Goal: Information Seeking & Learning: Check status

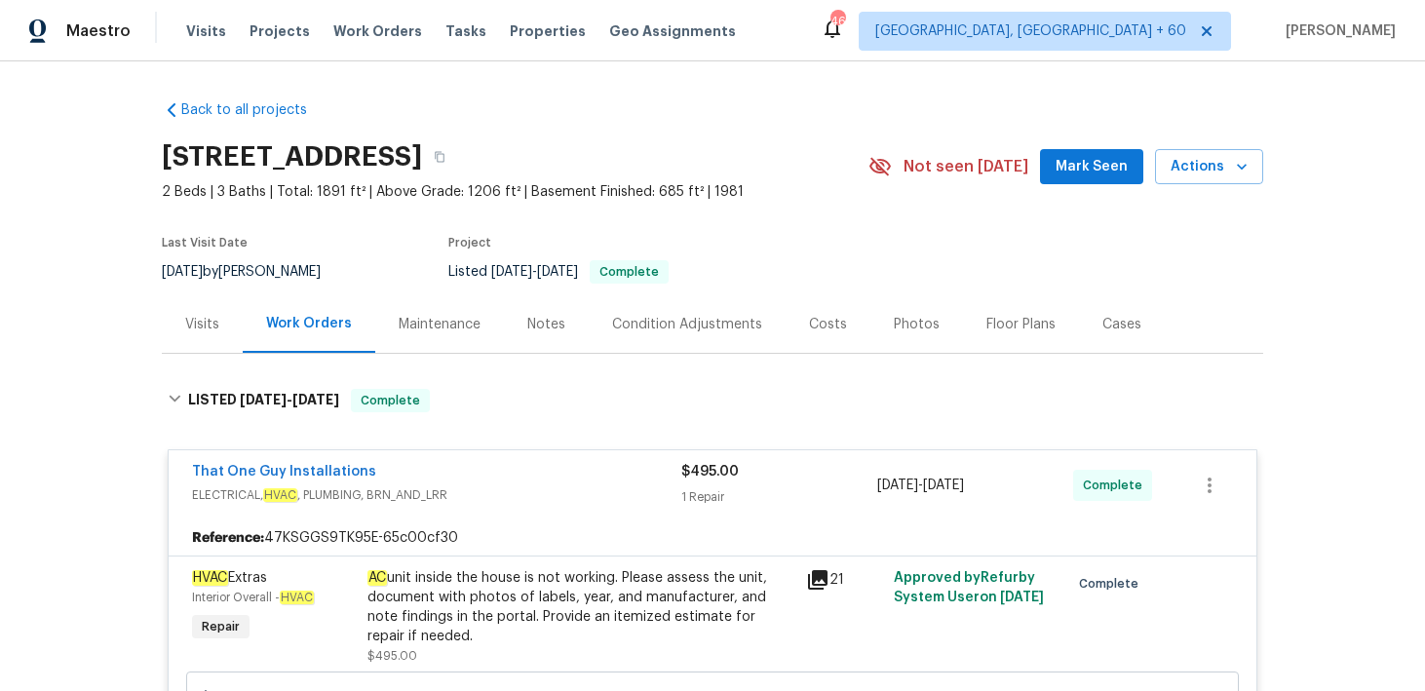
click at [230, 35] on div "Visits Projects Work Orders Tasks Properties Geo Assignments" at bounding box center [472, 31] width 573 height 39
click at [207, 33] on span "Visits" at bounding box center [206, 30] width 40 height 19
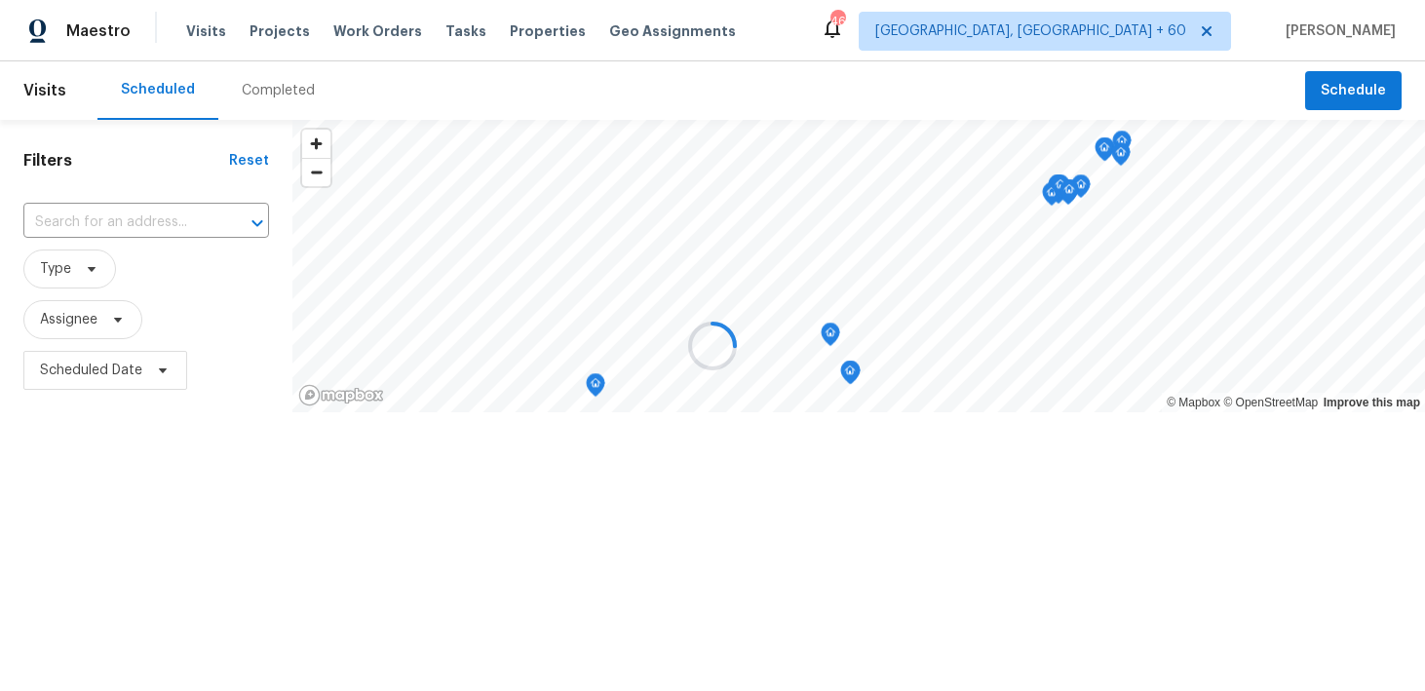
click at [261, 101] on div at bounding box center [712, 345] width 1425 height 691
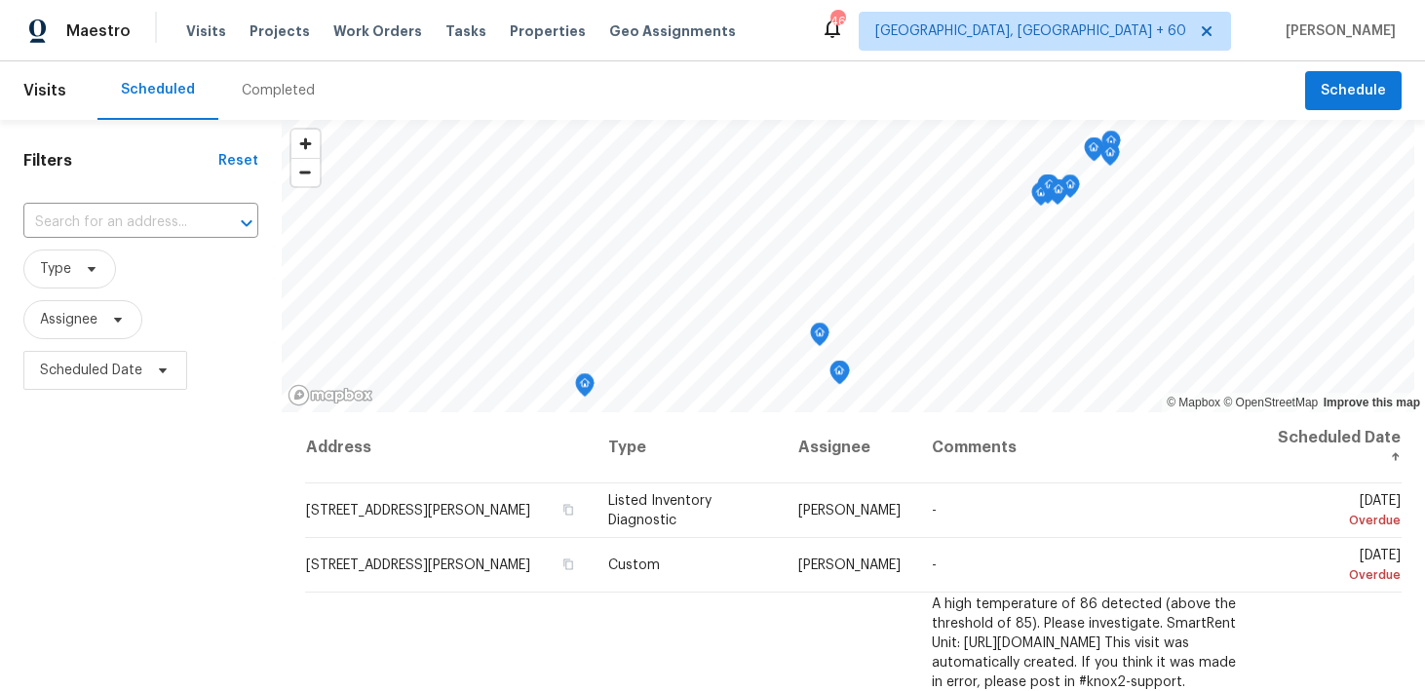
click at [255, 86] on div "Completed" at bounding box center [278, 90] width 73 height 19
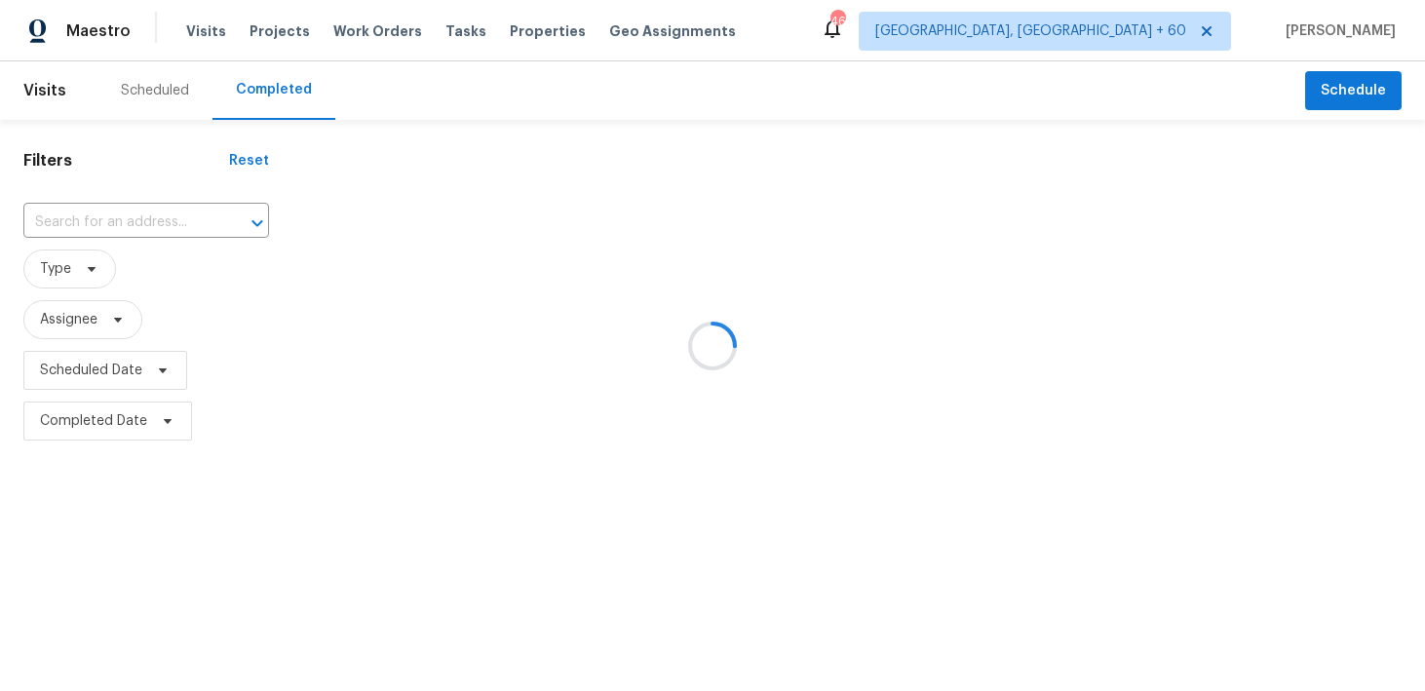
click at [62, 242] on div at bounding box center [712, 345] width 1425 height 691
click at [62, 226] on div at bounding box center [712, 345] width 1425 height 691
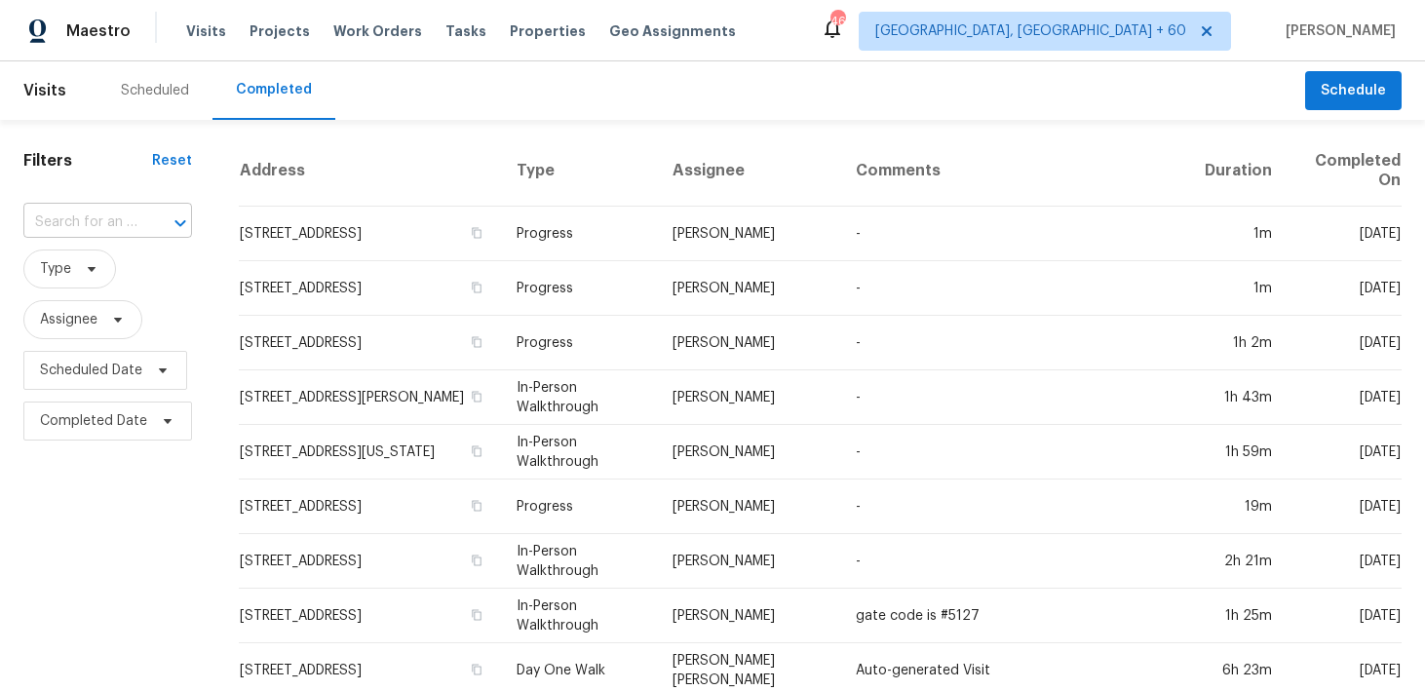
click at [71, 216] on input "text" at bounding box center [80, 223] width 114 height 30
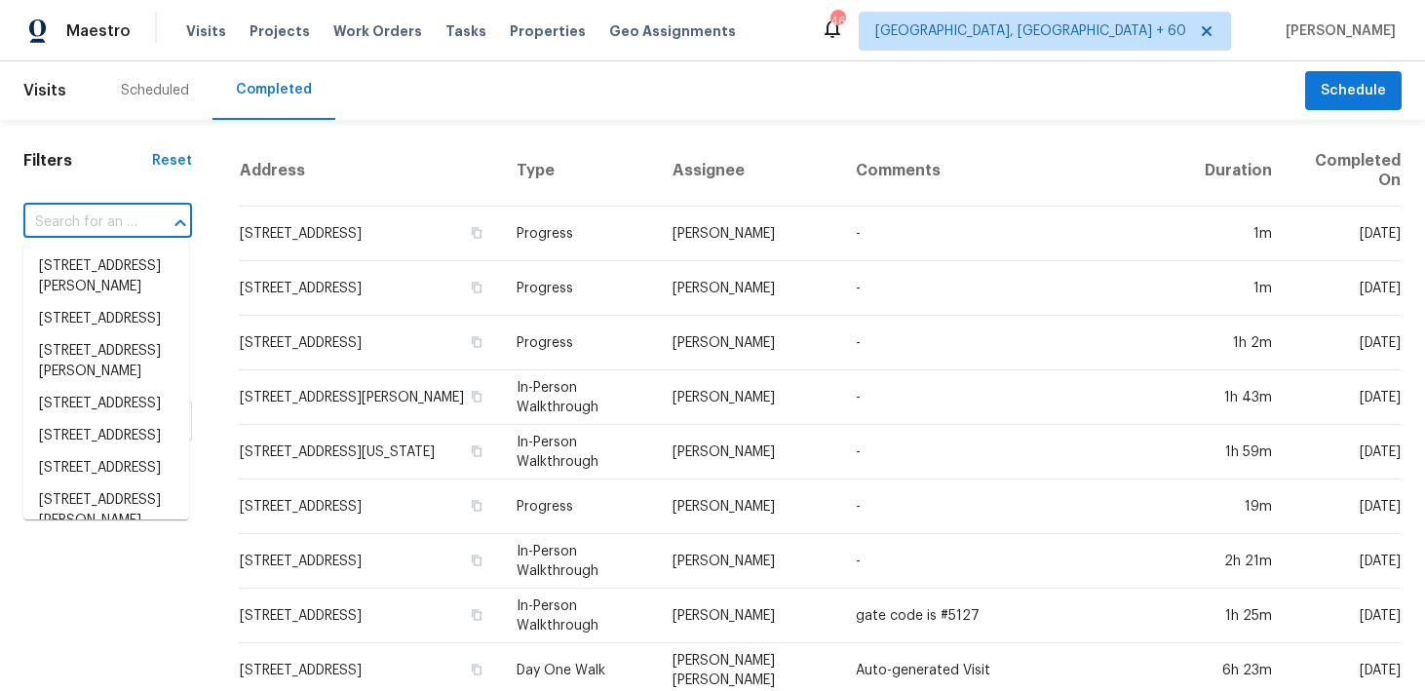
paste input "3775 Rynders Way Sacramento, CA 95835"
type input "3775 Rynders Way Sacramento, CA 95835"
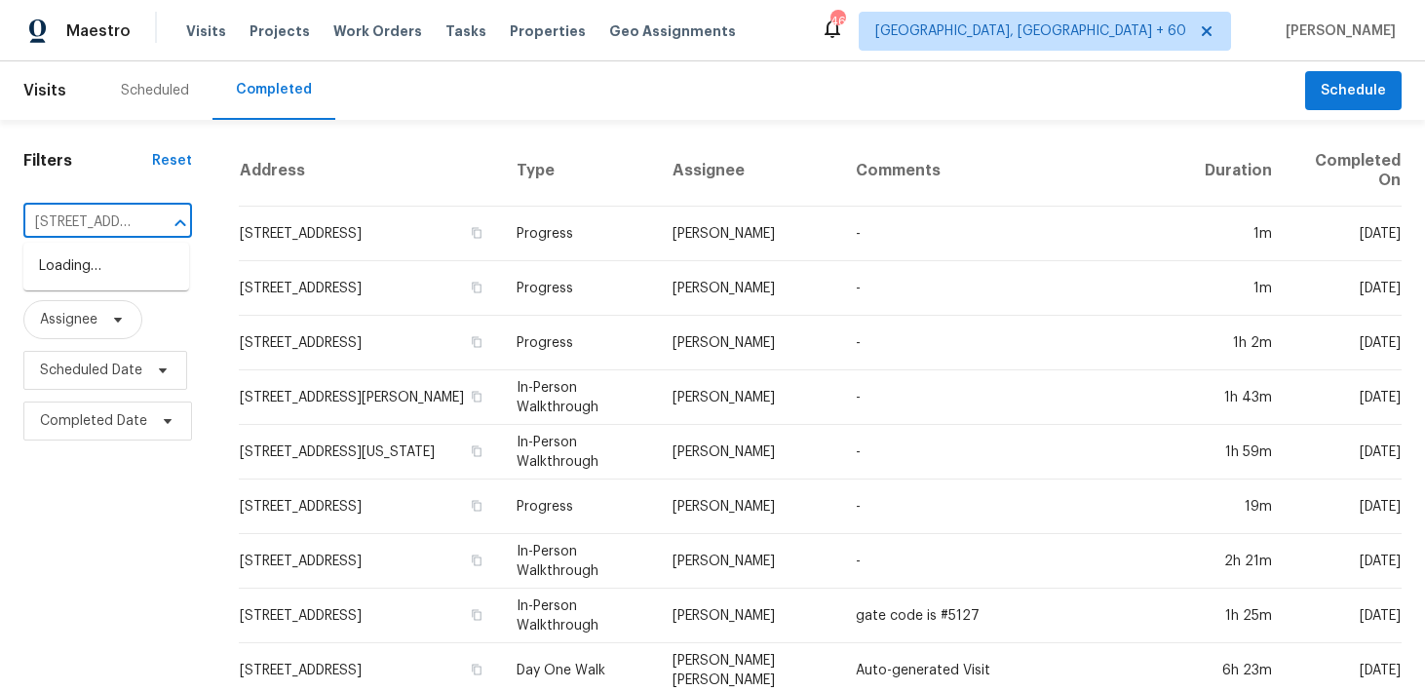
scroll to position [0, 168]
click at [64, 260] on li "3775 Rynders Way, Sacramento, CA 95835" at bounding box center [106, 276] width 166 height 53
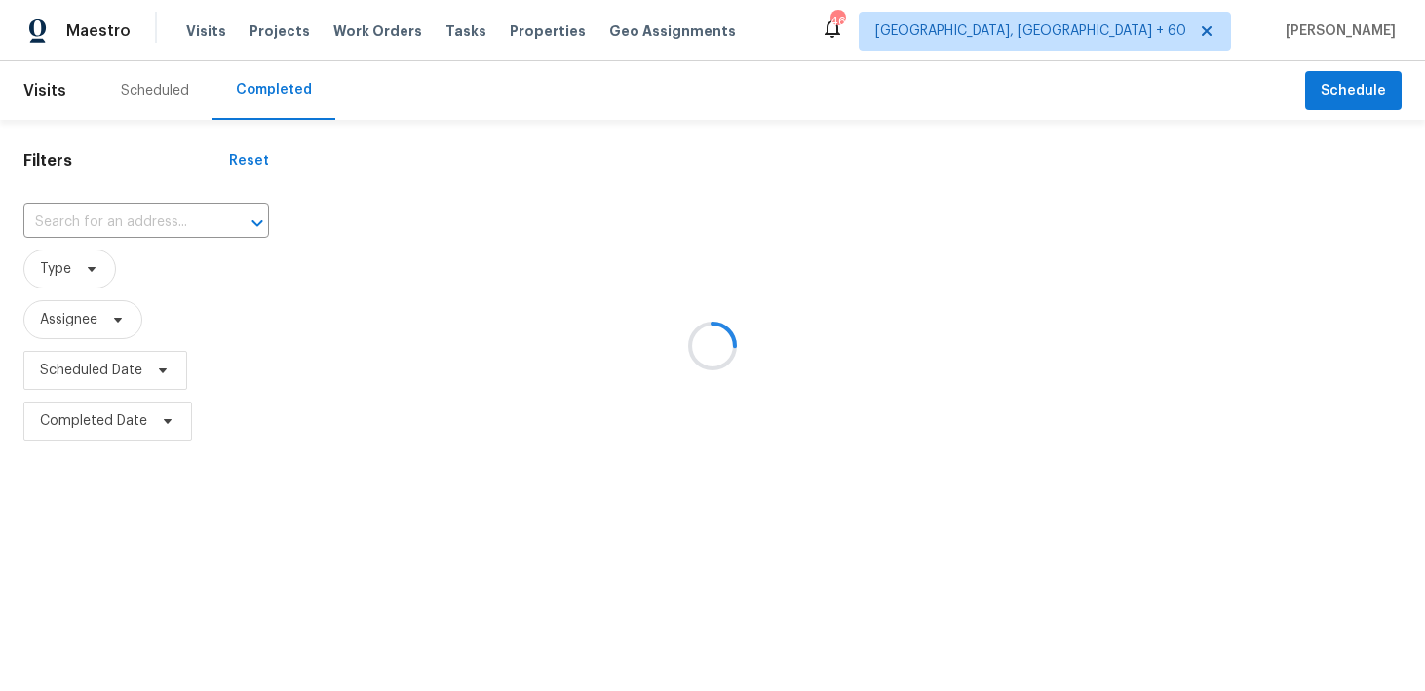
type input "3775 Rynders Way, Sacramento, CA 95835"
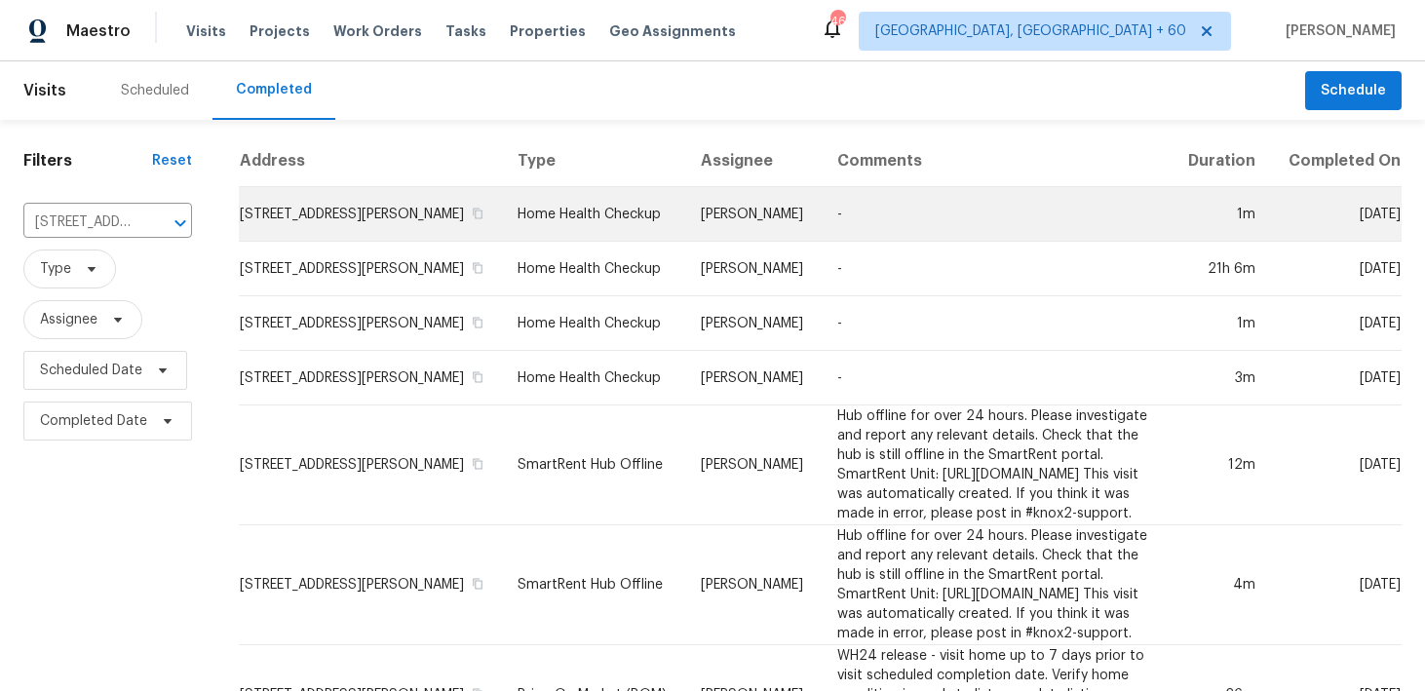
click at [547, 227] on td "Home Health Checkup" at bounding box center [593, 214] width 183 height 55
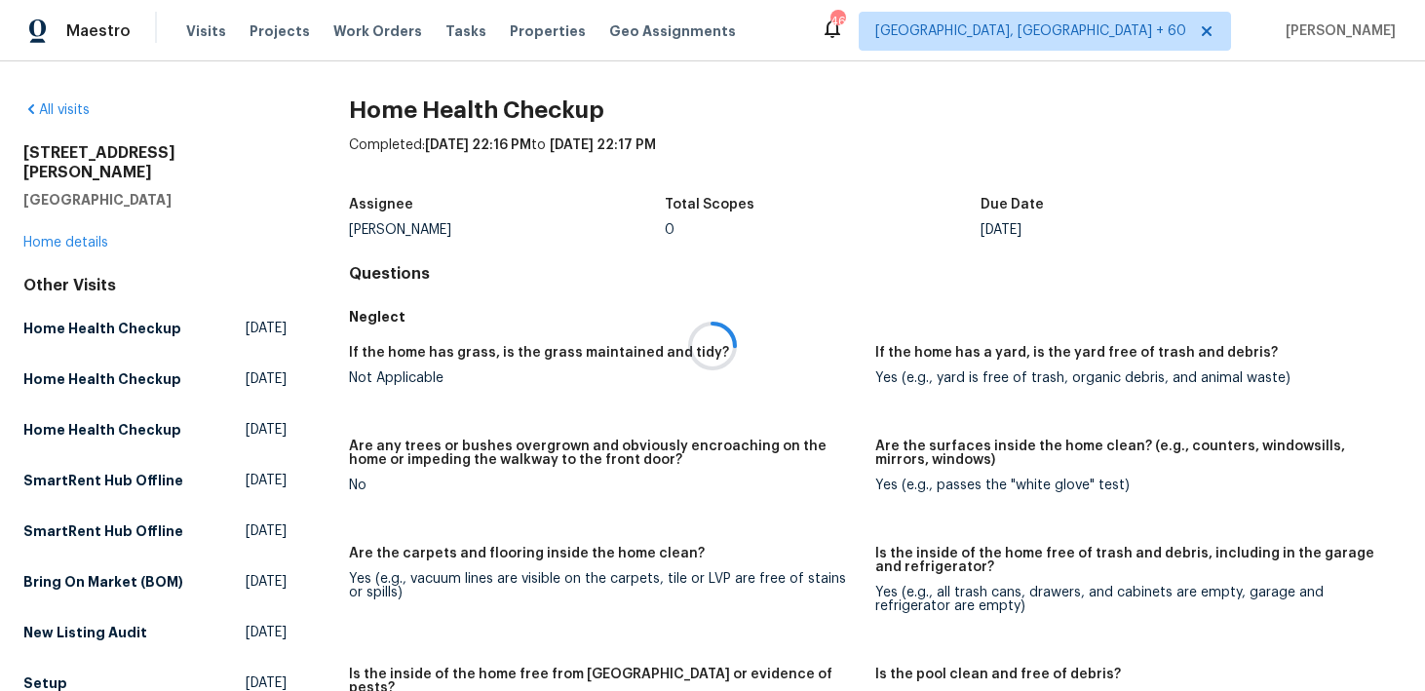
click at [68, 225] on div at bounding box center [712, 345] width 1425 height 691
click at [48, 236] on link "Home details" at bounding box center [65, 243] width 85 height 14
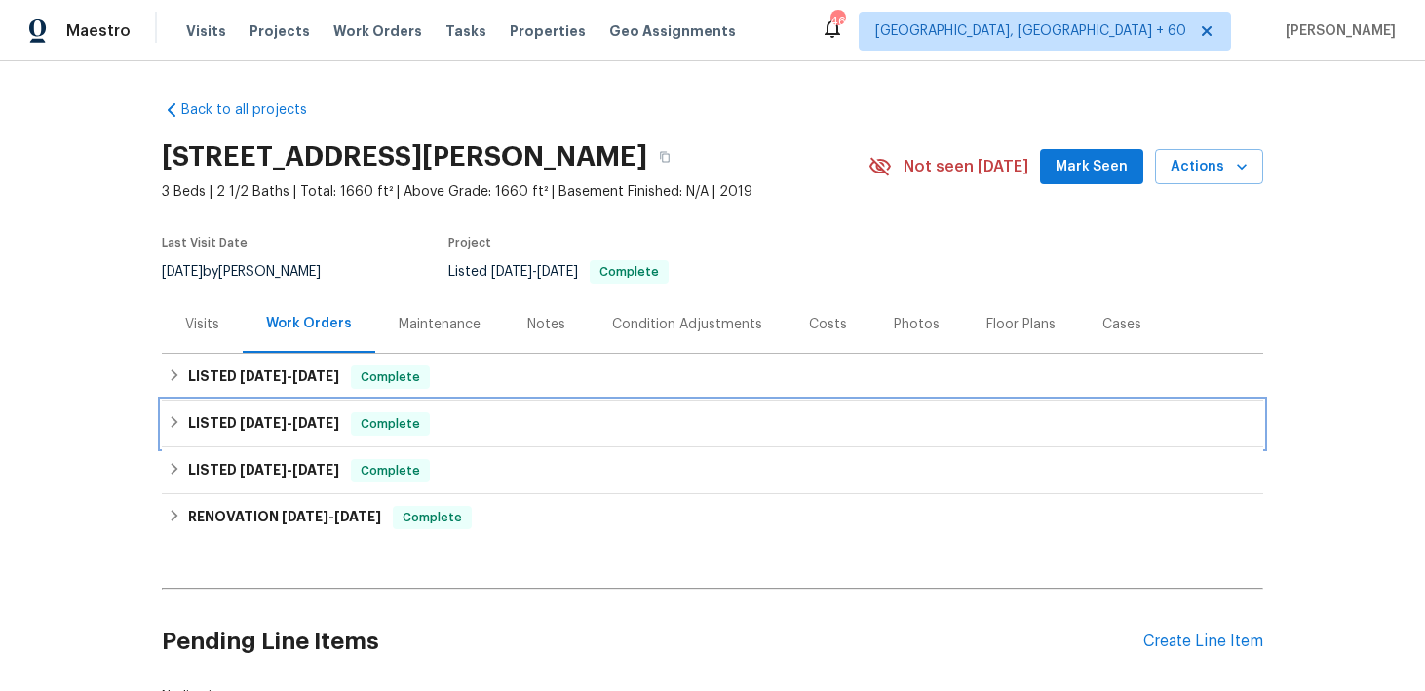
click at [424, 422] on span "Complete" at bounding box center [390, 423] width 75 height 19
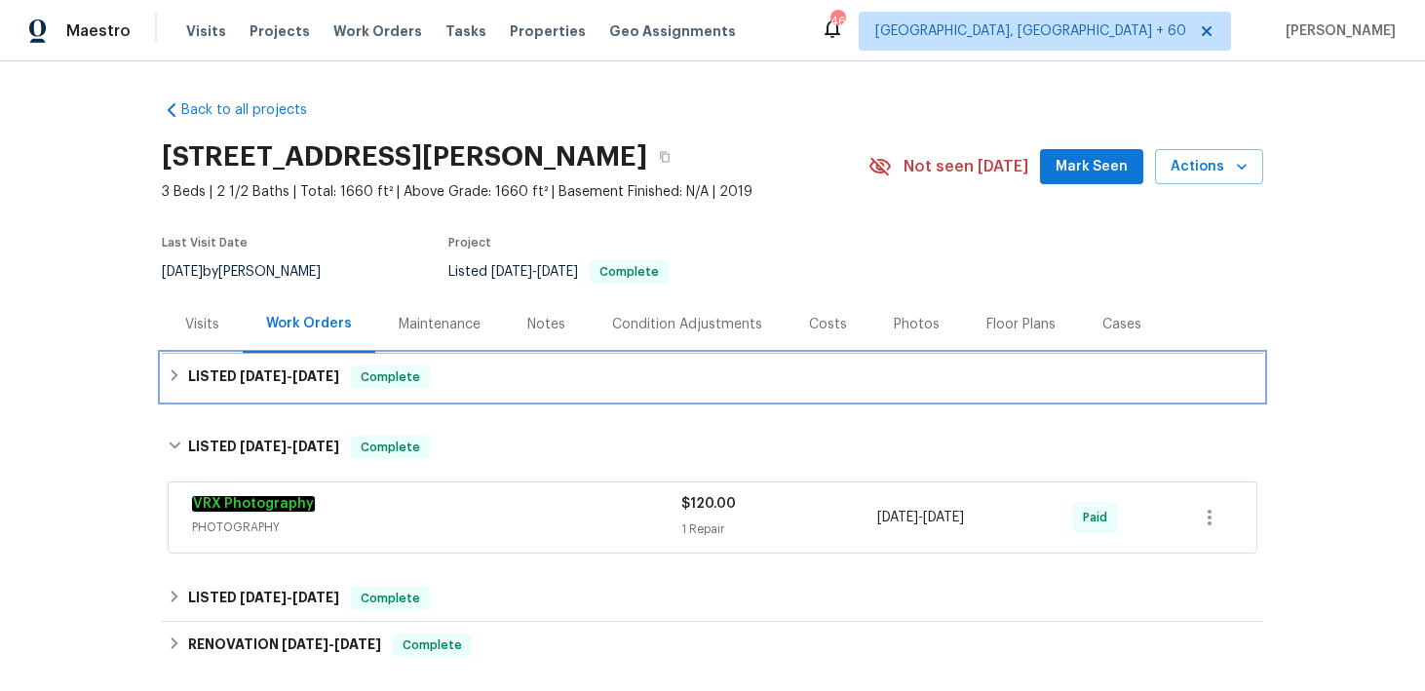
click at [571, 392] on div "LISTED 6/18/25 - 8/21/25 Complete" at bounding box center [712, 377] width 1101 height 47
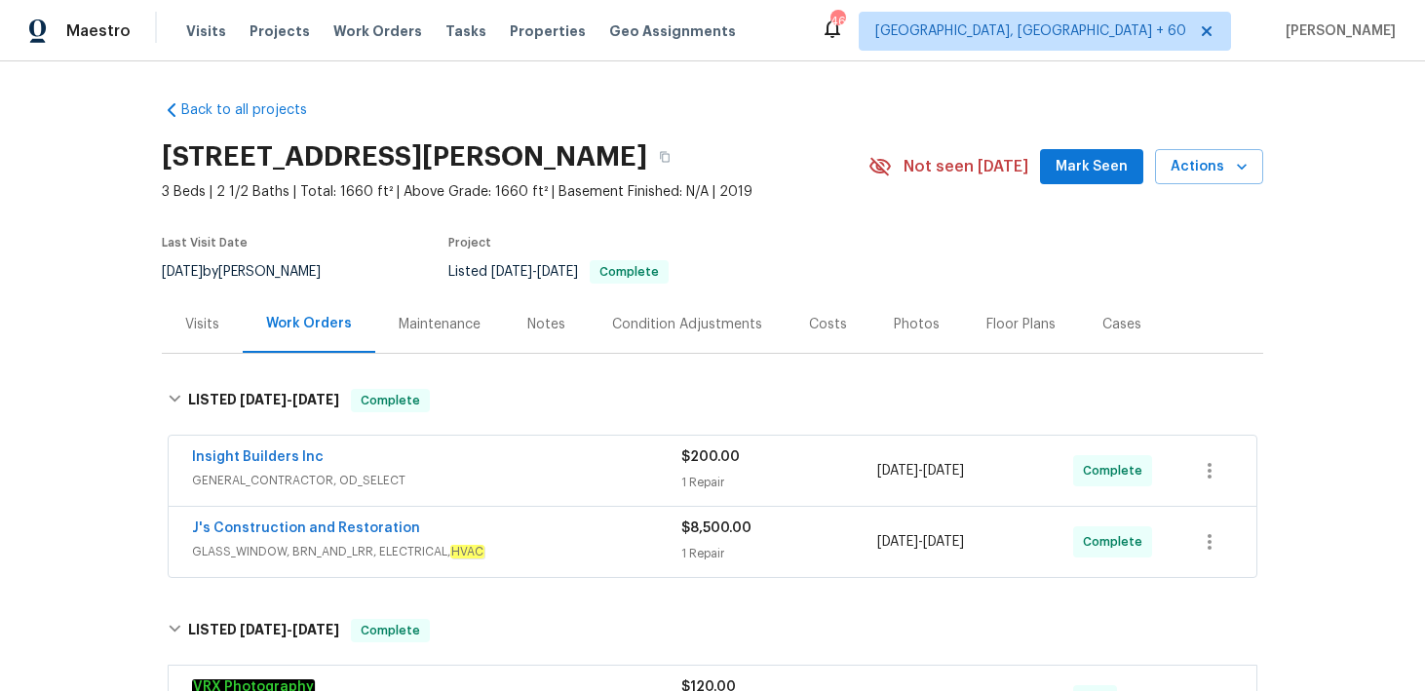
click at [709, 482] on div "1 Repair" at bounding box center [779, 482] width 196 height 19
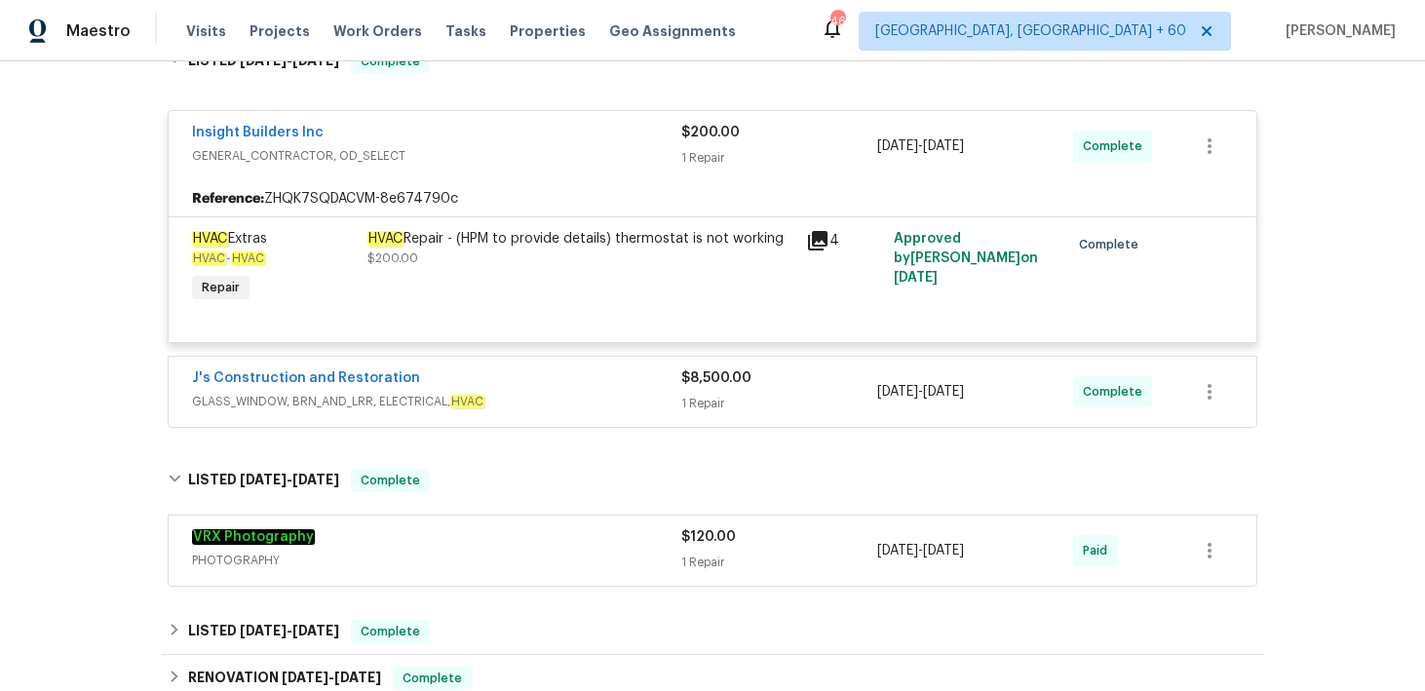
scroll to position [346, 0]
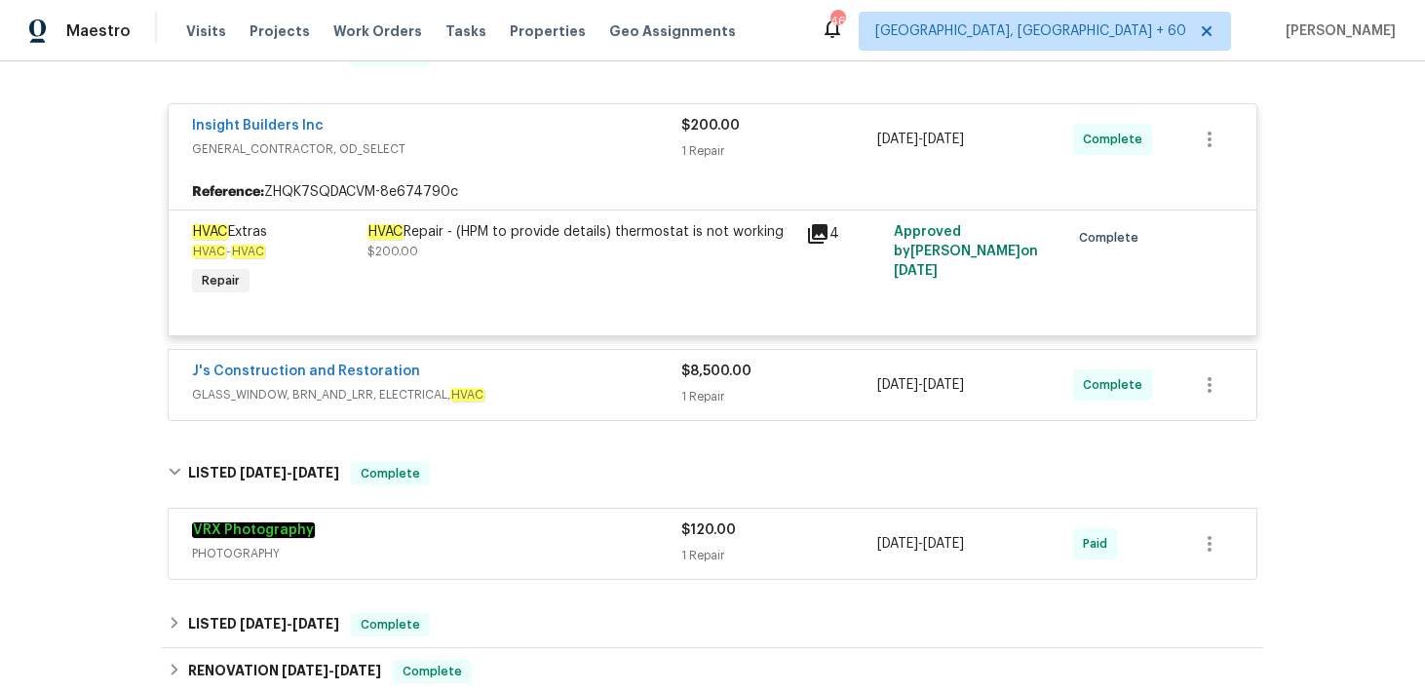
click at [712, 392] on div "1 Repair" at bounding box center [779, 396] width 196 height 19
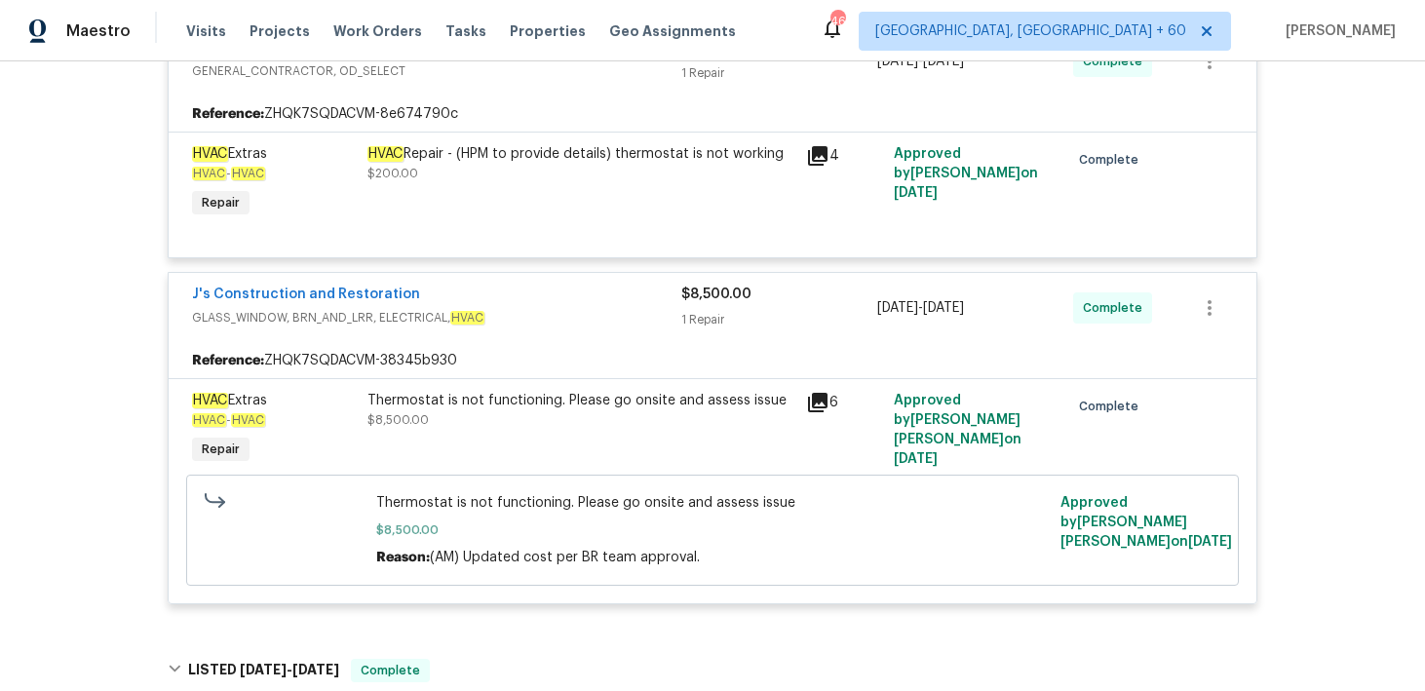
scroll to position [324, 0]
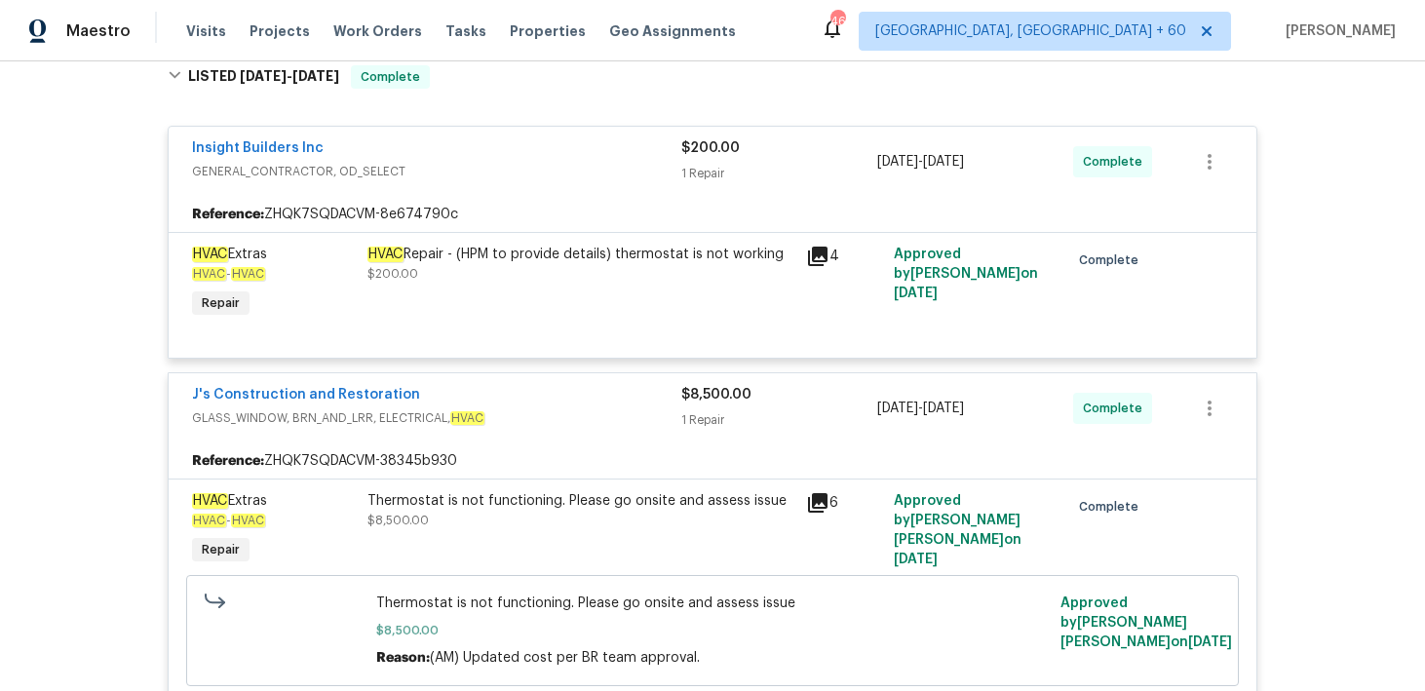
click at [803, 539] on div "6" at bounding box center [844, 530] width 88 height 90
click at [770, 519] on div "Thermostat is not functioning. Please go onsite and assess issue $8,500.00" at bounding box center [580, 510] width 427 height 39
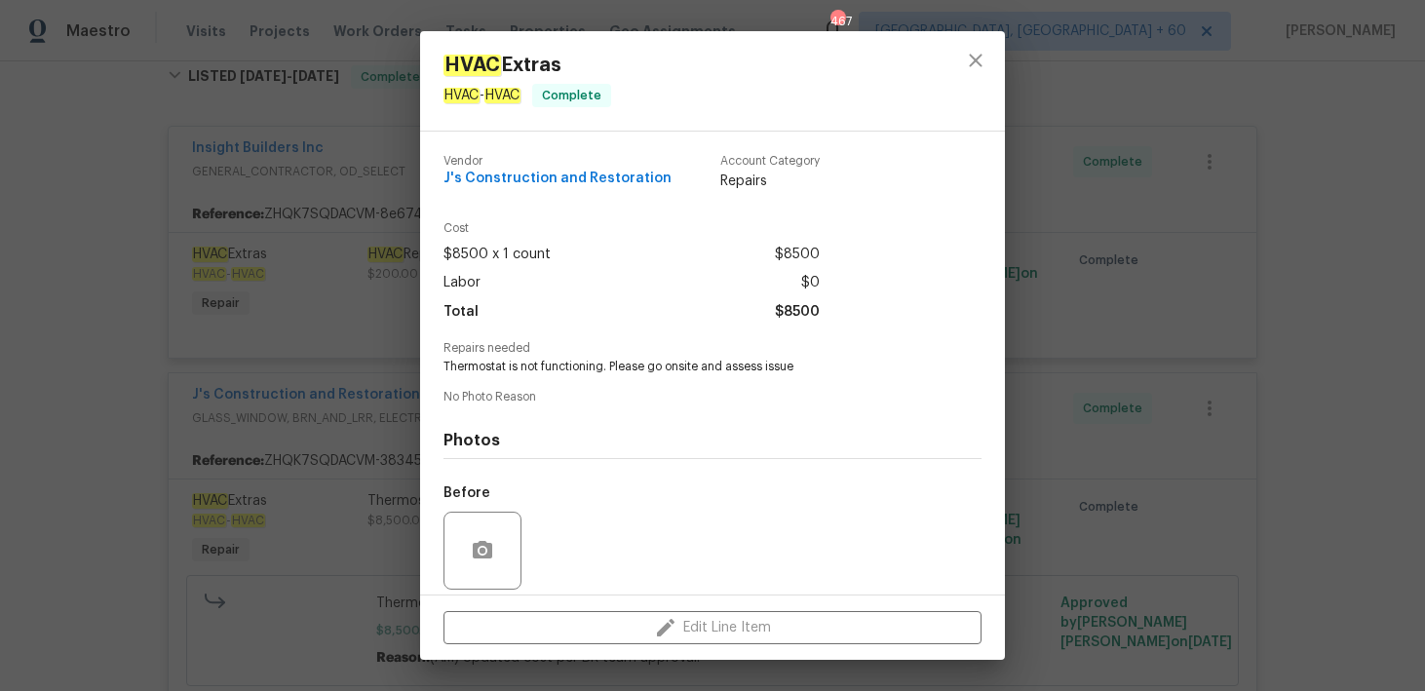
scroll to position [141, 0]
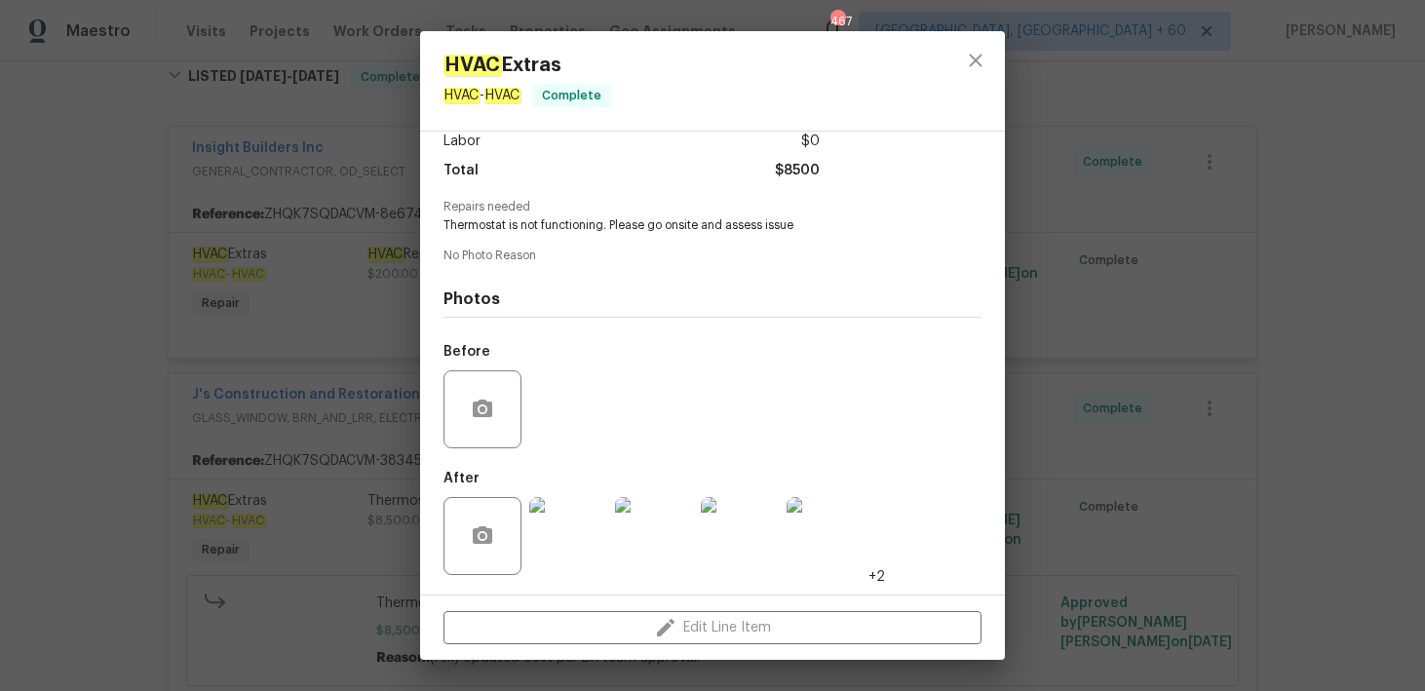
click at [571, 529] on img at bounding box center [568, 536] width 78 height 78
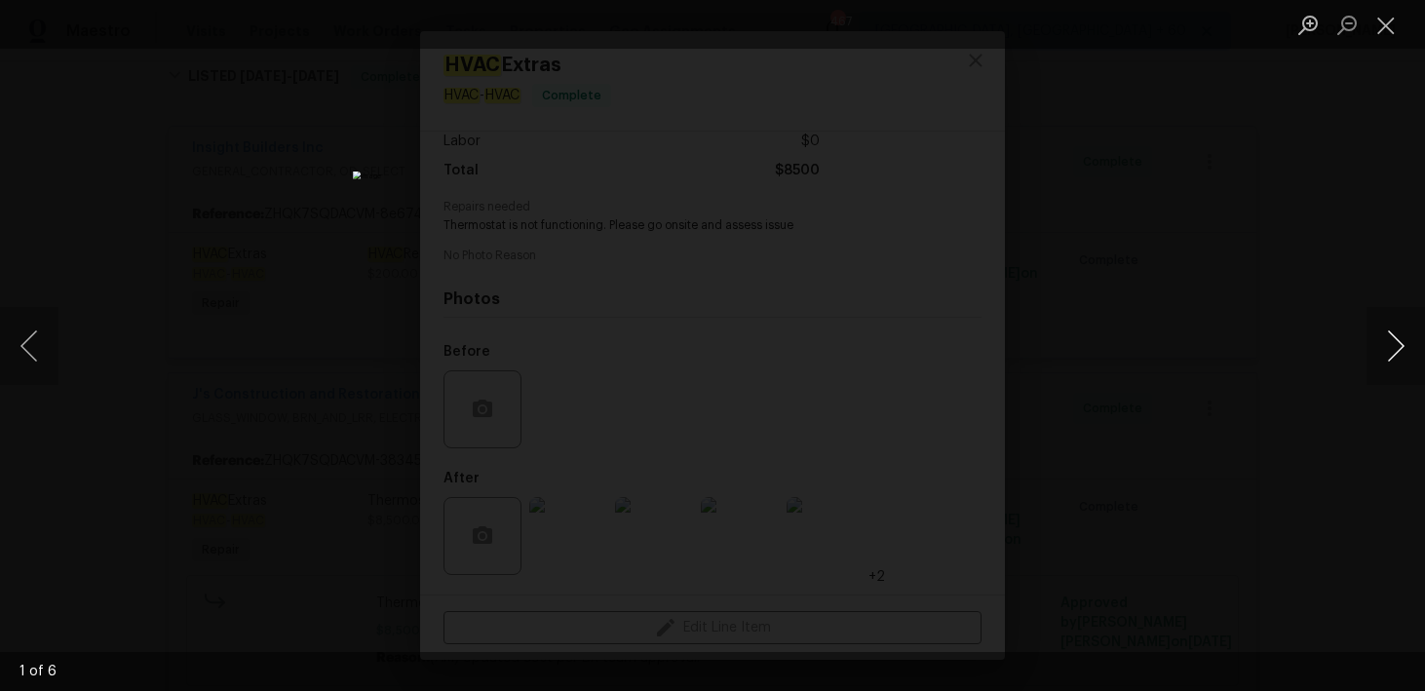
click at [1401, 338] on button "Next image" at bounding box center [1395, 346] width 58 height 78
click at [1400, 338] on button "Next image" at bounding box center [1395, 346] width 58 height 78
click at [1400, 339] on button "Next image" at bounding box center [1395, 346] width 58 height 78
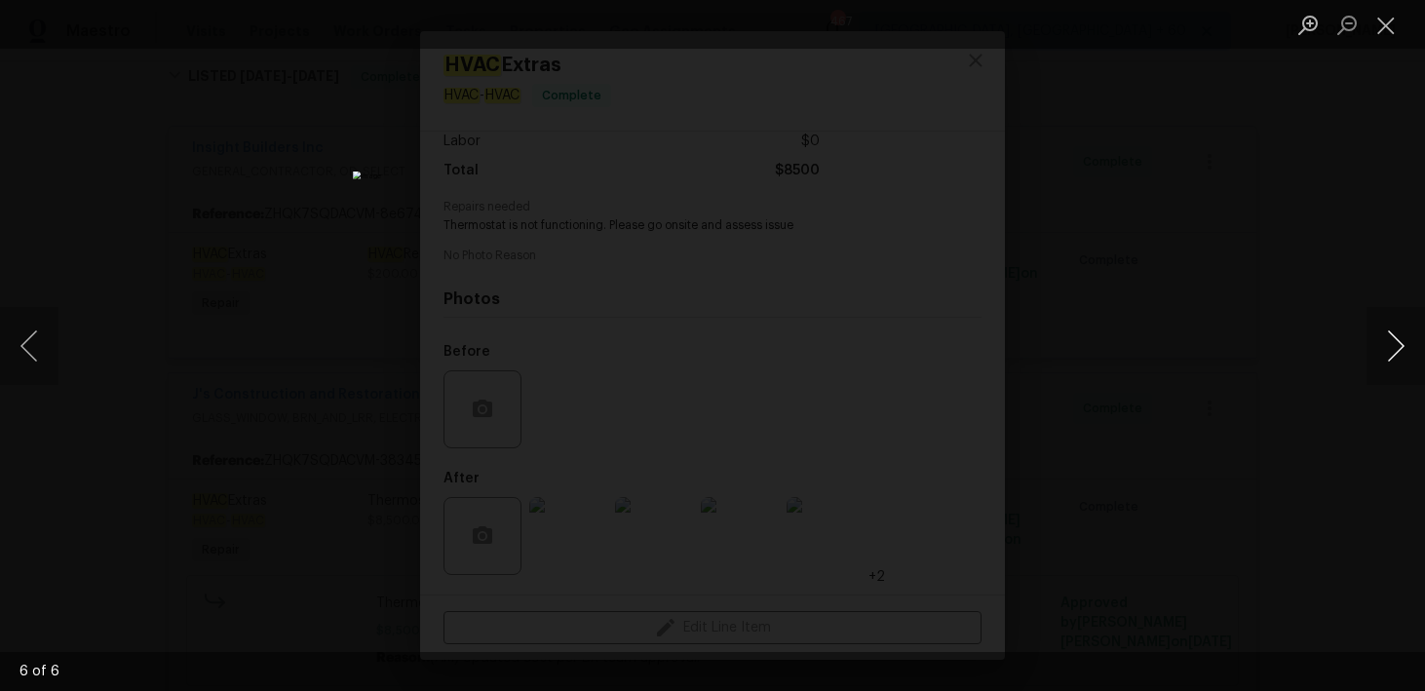
click at [1400, 339] on button "Next image" at bounding box center [1395, 346] width 58 height 78
click at [1394, 15] on button "Close lightbox" at bounding box center [1385, 25] width 39 height 34
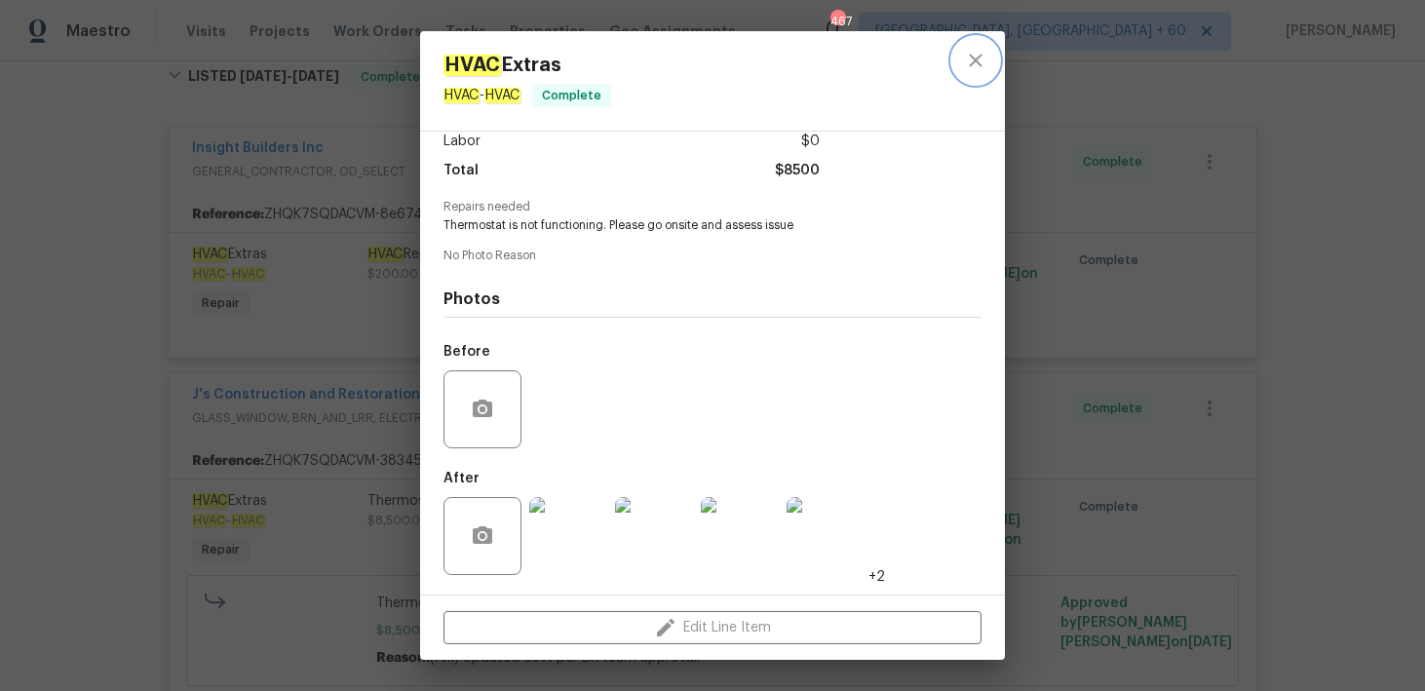
click at [974, 63] on icon "close" at bounding box center [975, 60] width 23 height 23
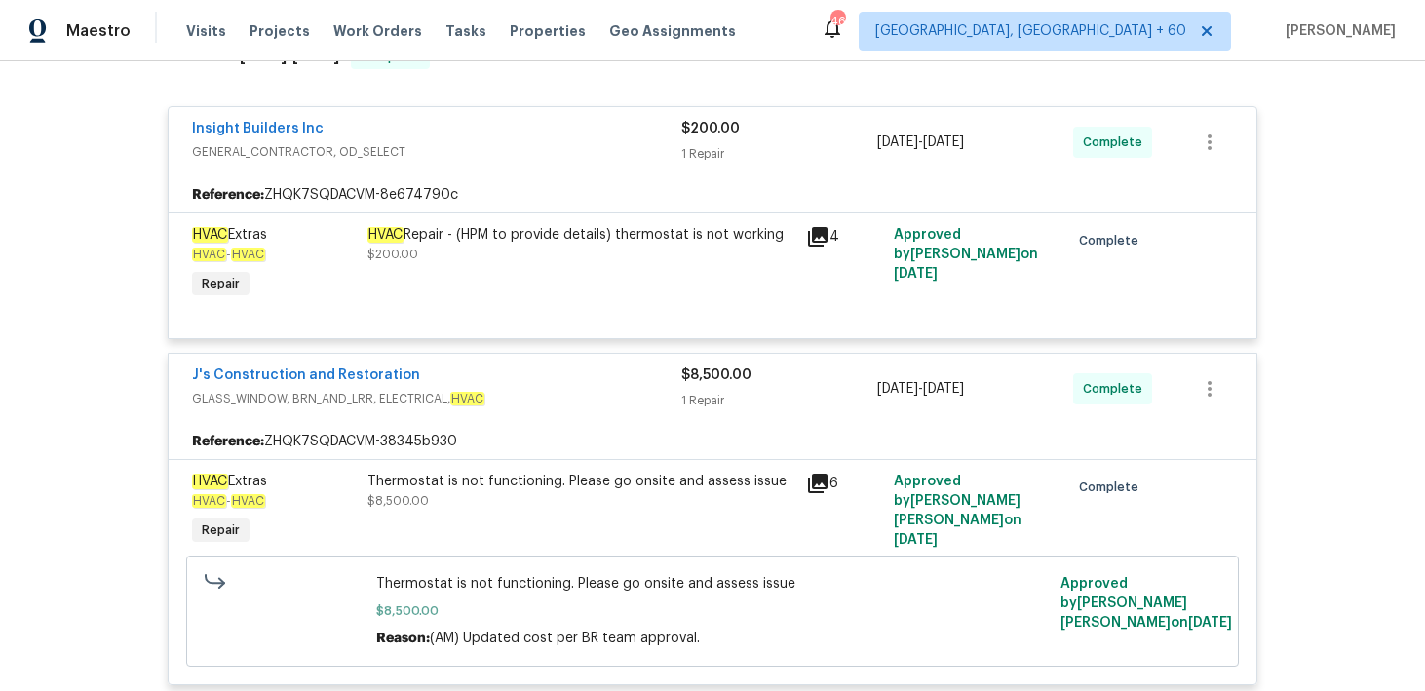
scroll to position [352, 0]
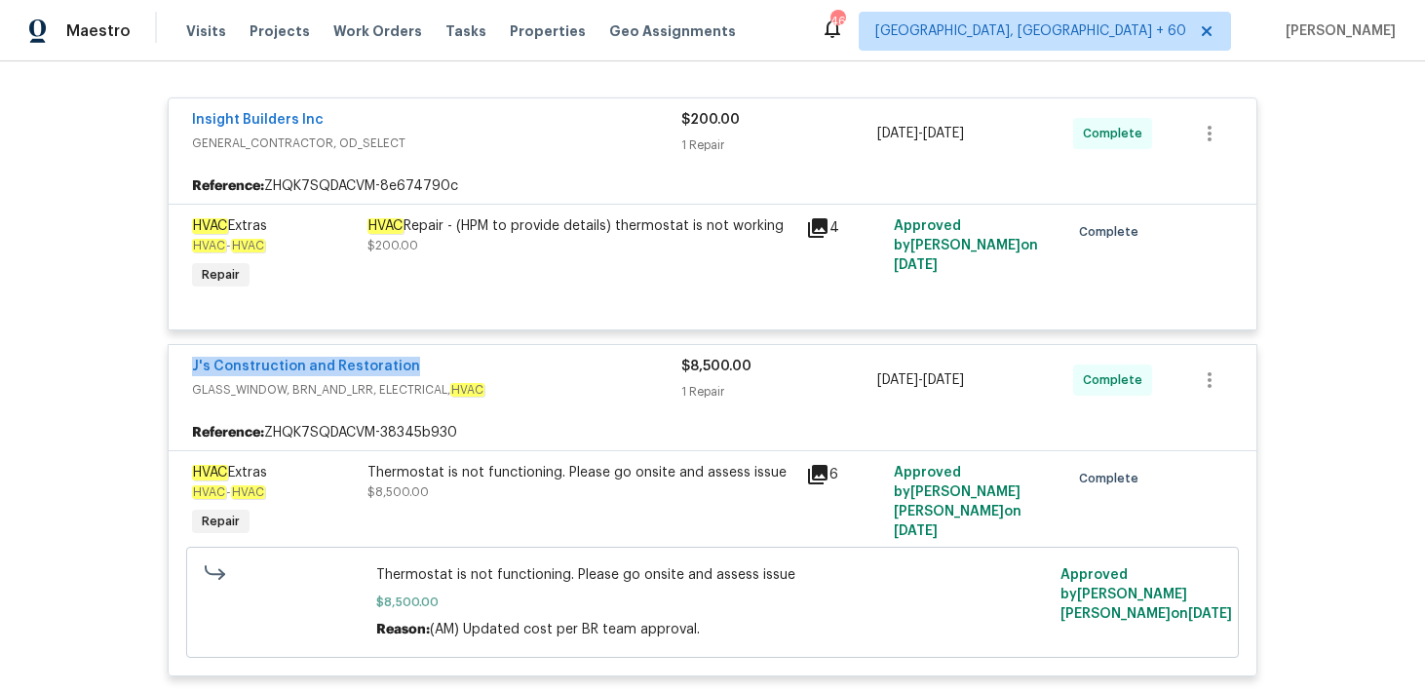
drag, startPoint x: 185, startPoint y: 371, endPoint x: 408, endPoint y: 369, distance: 223.2
click at [408, 369] on div "J's Construction and Restoration GLASS_WINDOW, BRN_AND_LRR, ELECTRICAL, HVAC $8…" at bounding box center [713, 380] width 1088 height 70
copy link "J's Construction and Restoration"
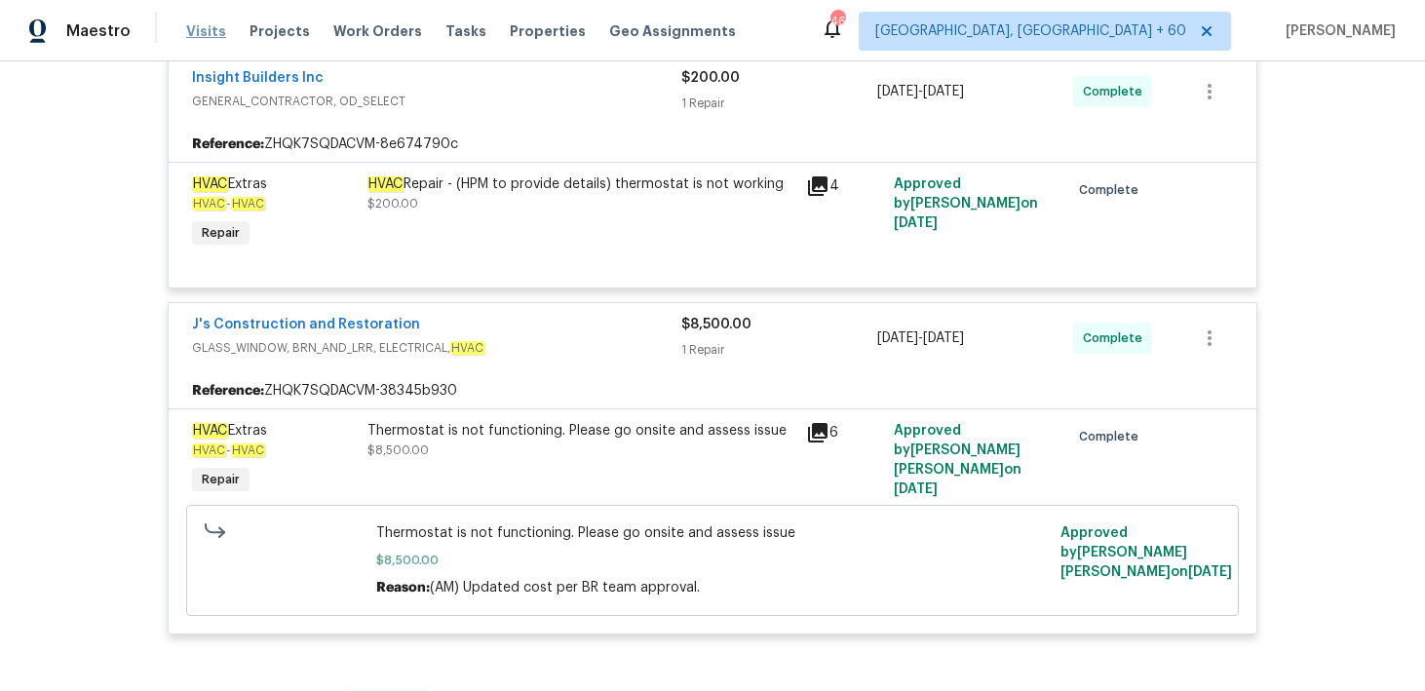
click at [190, 36] on span "Visits" at bounding box center [206, 30] width 40 height 19
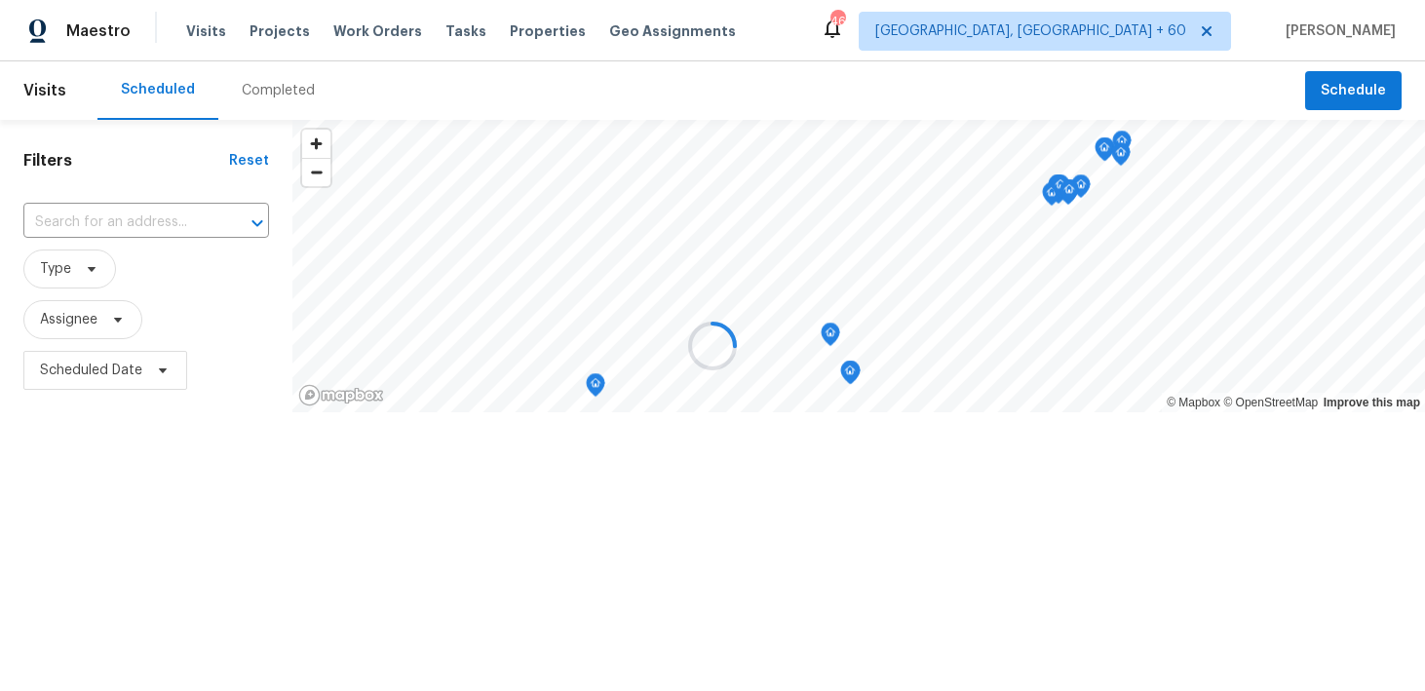
click at [264, 89] on div at bounding box center [712, 345] width 1425 height 691
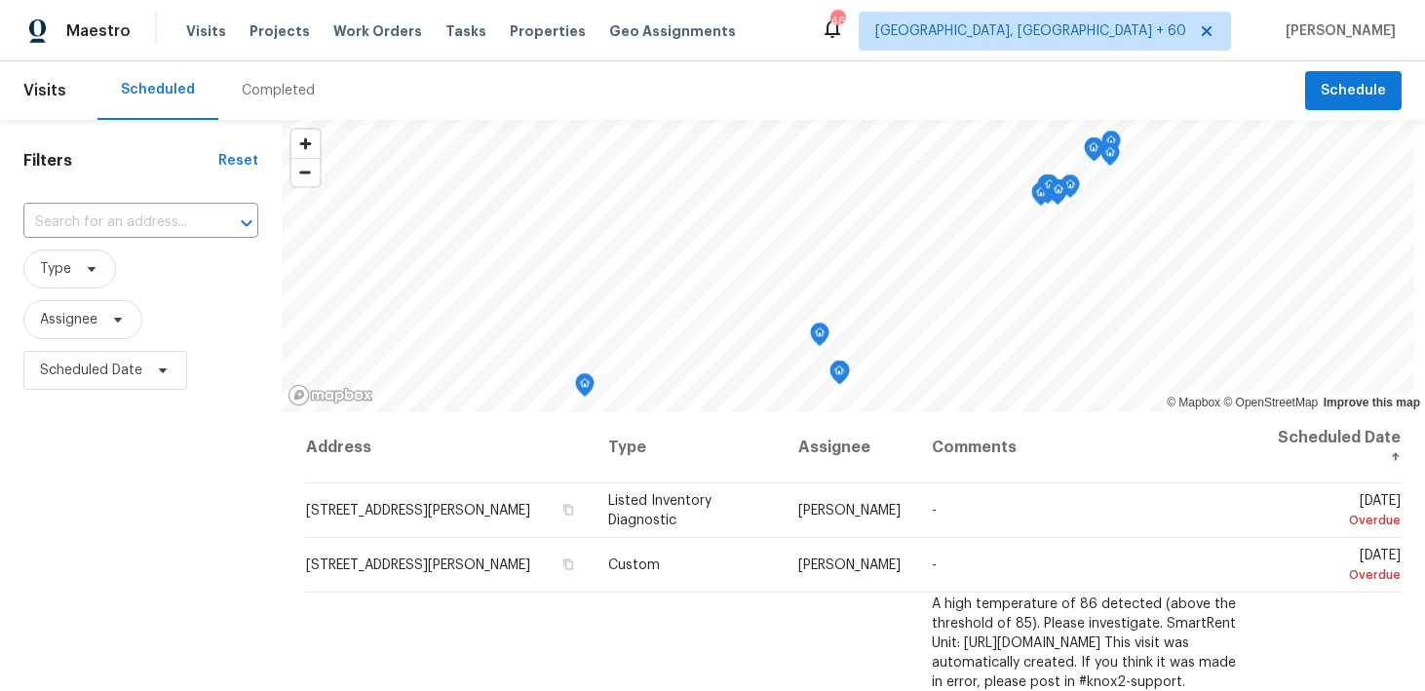
click at [253, 94] on div "Completed" at bounding box center [278, 90] width 73 height 19
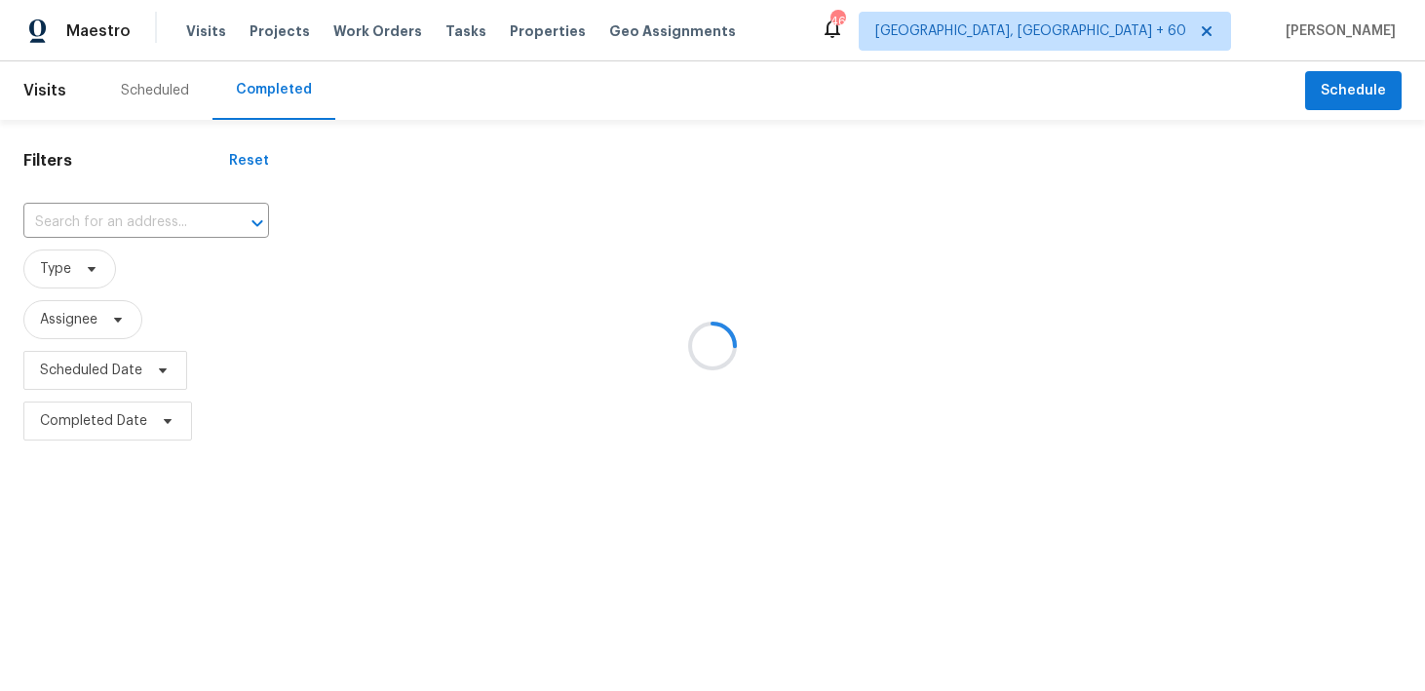
click at [88, 220] on div at bounding box center [712, 345] width 1425 height 691
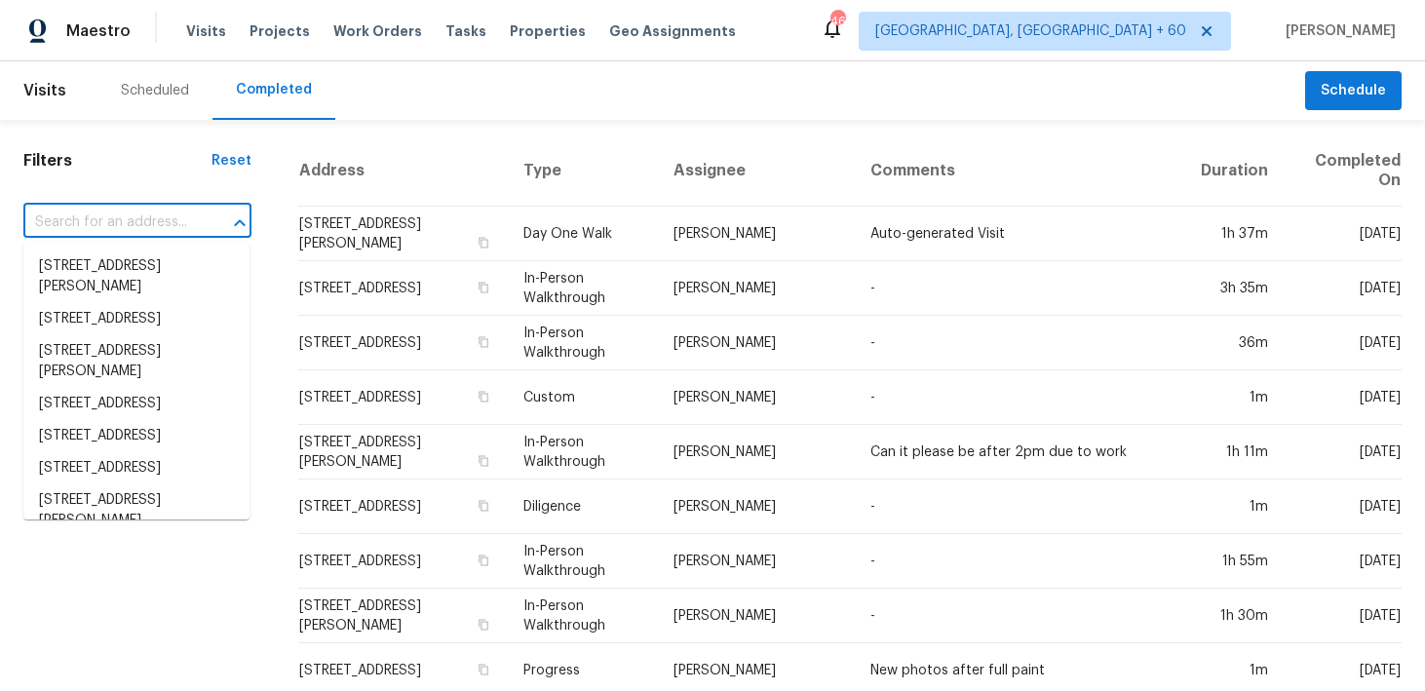
click at [88, 220] on input "text" at bounding box center [109, 223] width 173 height 30
paste input "245 Rigby Ave Spartanburg, SC 29306"
type input "245 Rigby Ave Spartanburg, SC 29306"
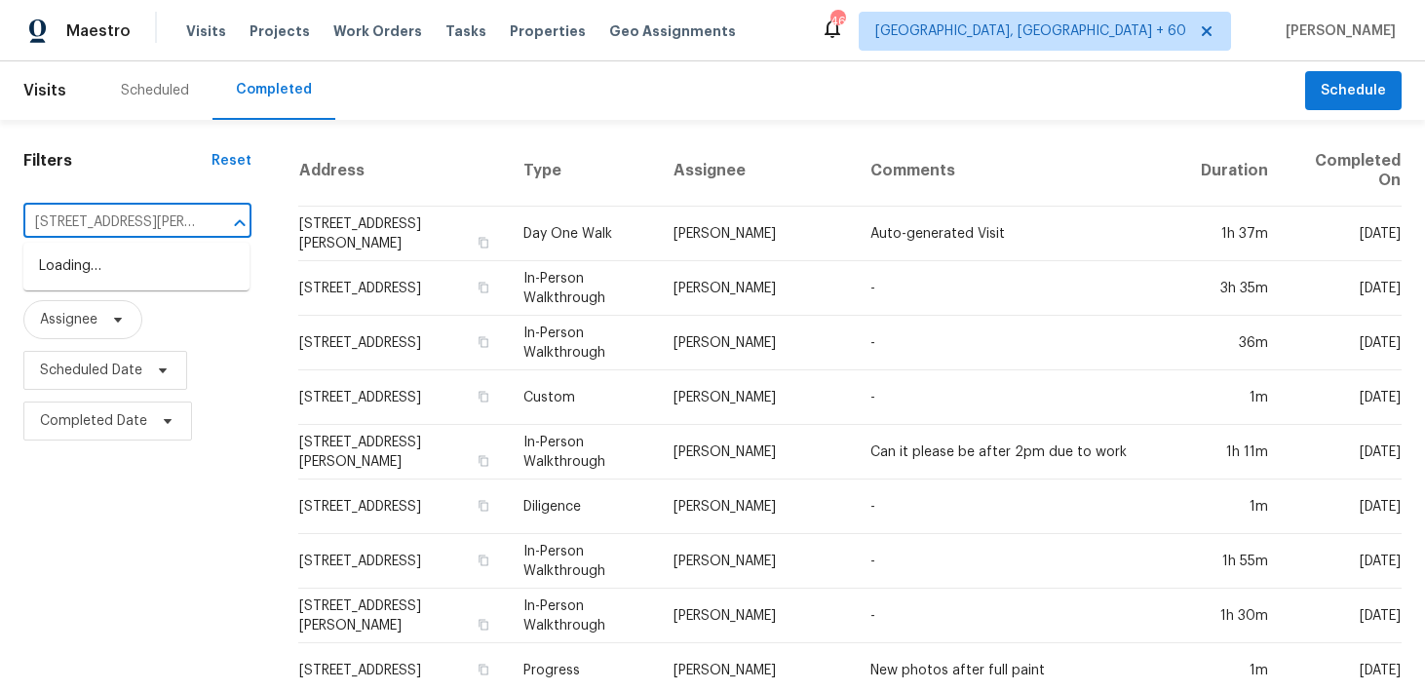
scroll to position [0, 86]
click at [72, 271] on li "245 Rigby Ave, Spartanburg, SC 29306" at bounding box center [136, 276] width 226 height 53
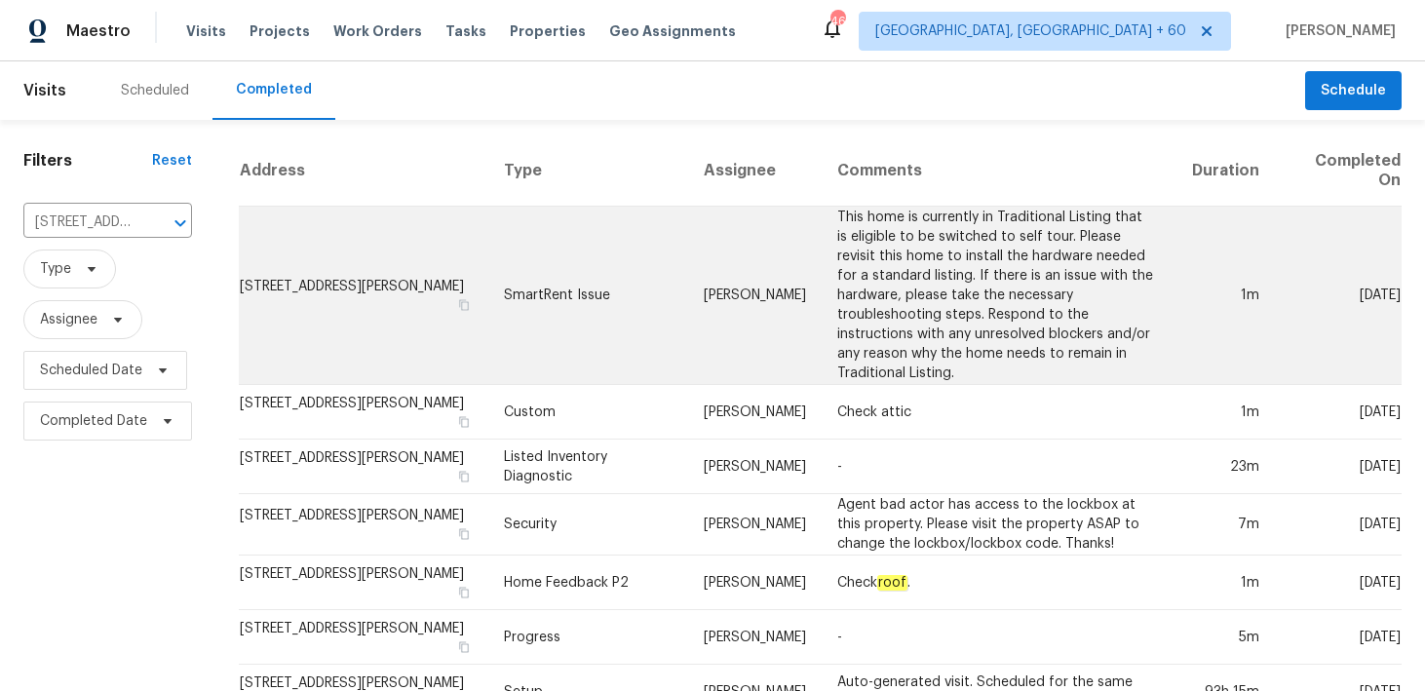
click at [560, 287] on td "SmartRent Issue" at bounding box center [588, 296] width 200 height 178
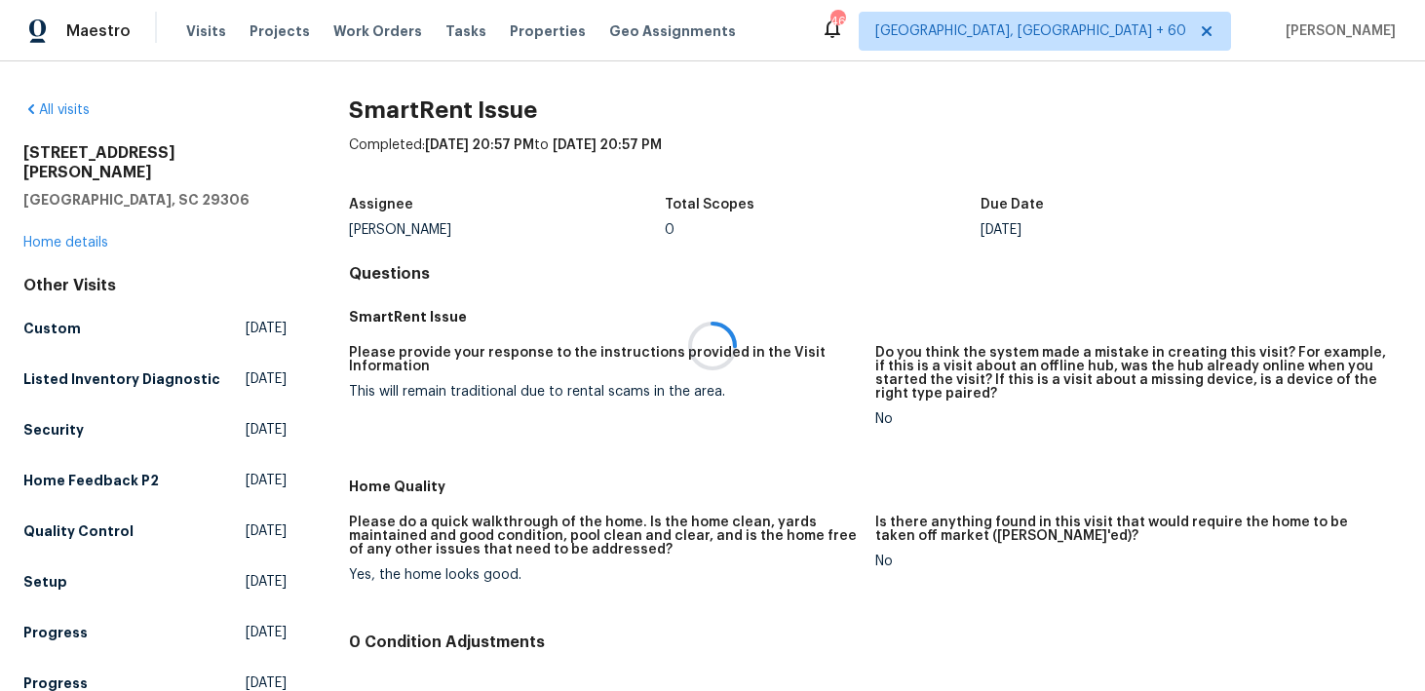
click at [52, 223] on div at bounding box center [712, 345] width 1425 height 691
click at [37, 236] on link "Home details" at bounding box center [65, 243] width 85 height 14
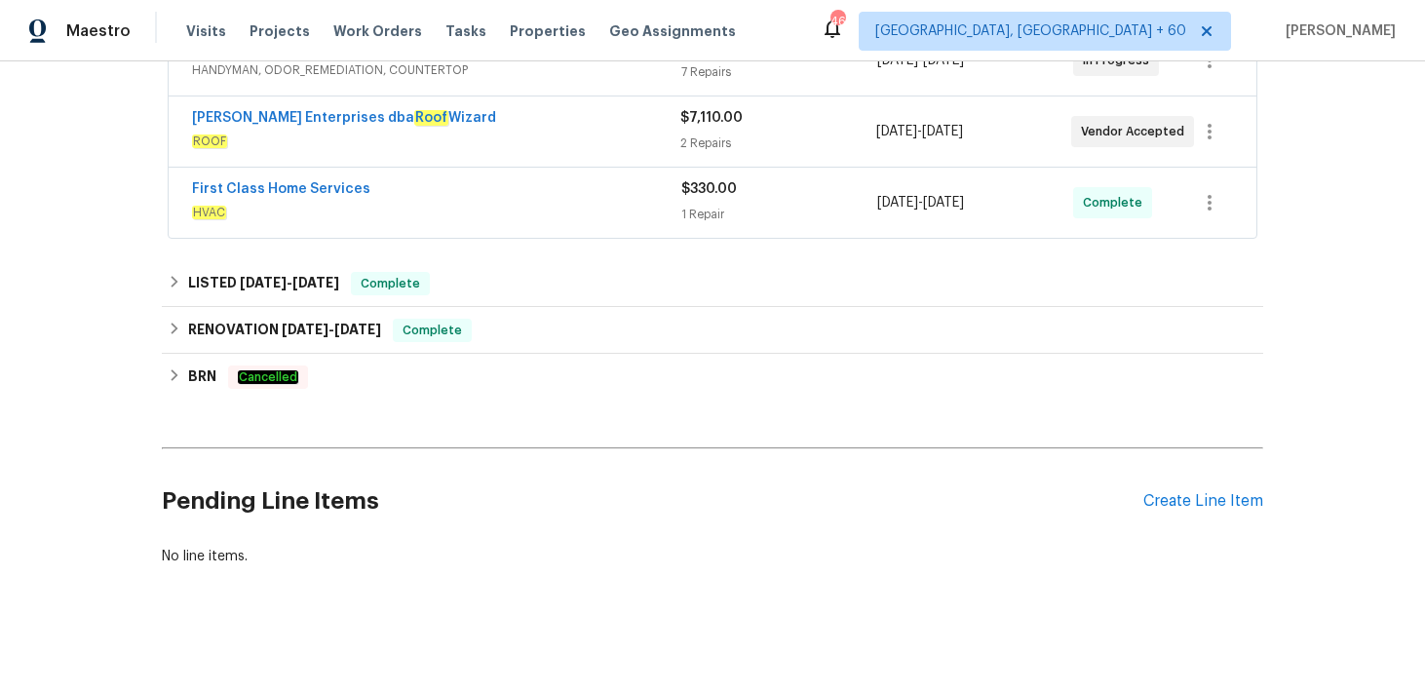
scroll to position [417, 0]
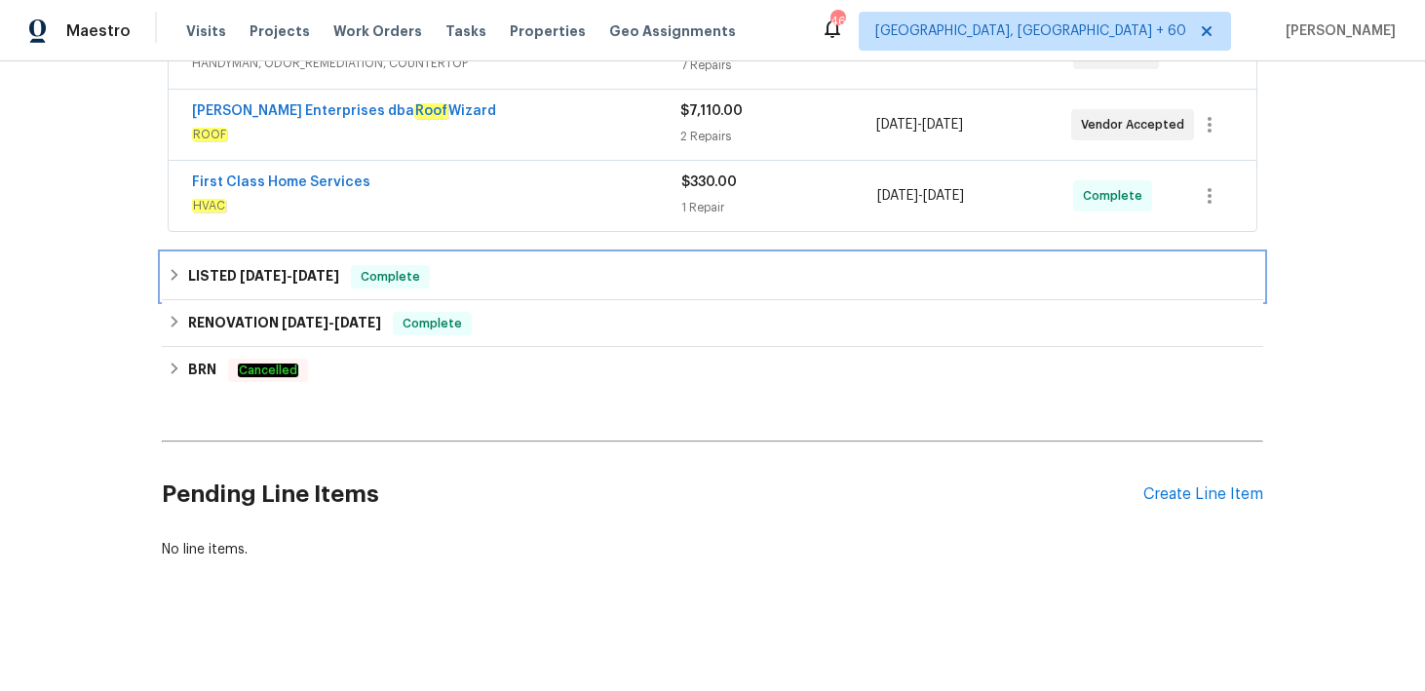
click at [468, 280] on div "LISTED 5/15/25 - 5/16/25 Complete" at bounding box center [712, 276] width 1089 height 23
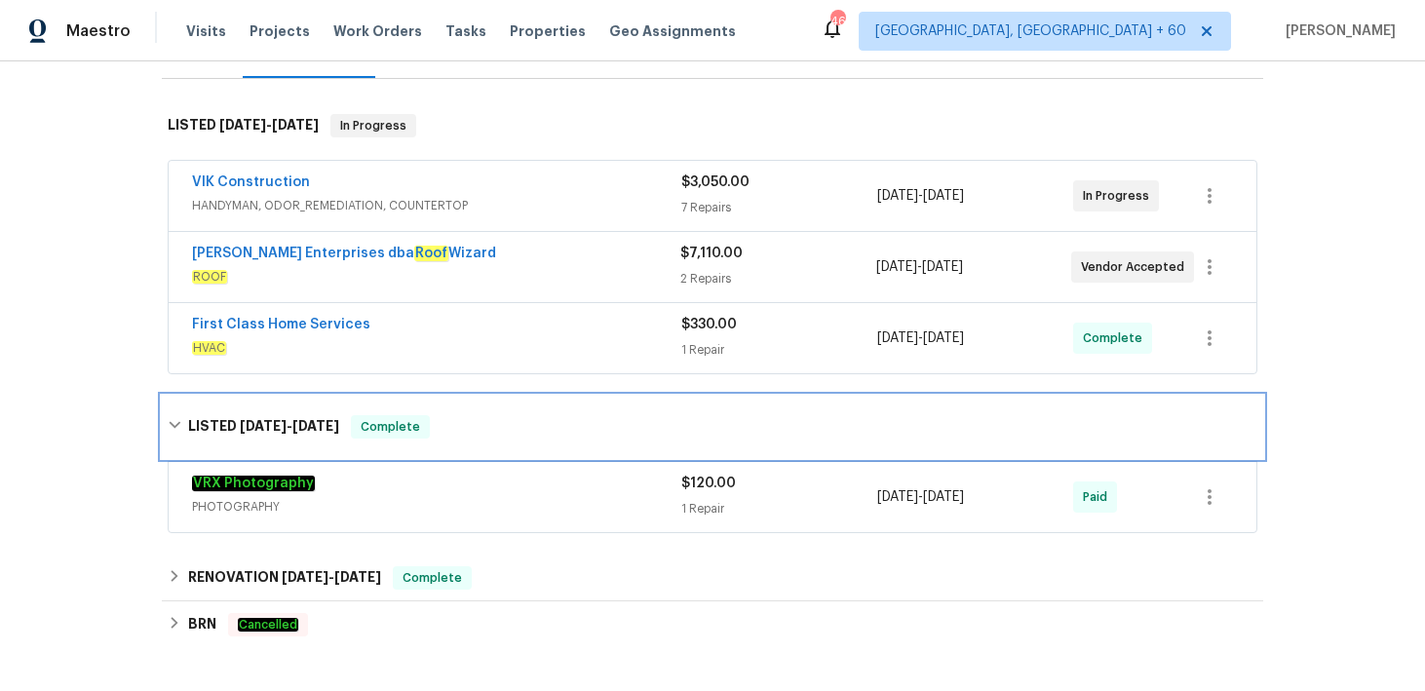
scroll to position [267, 0]
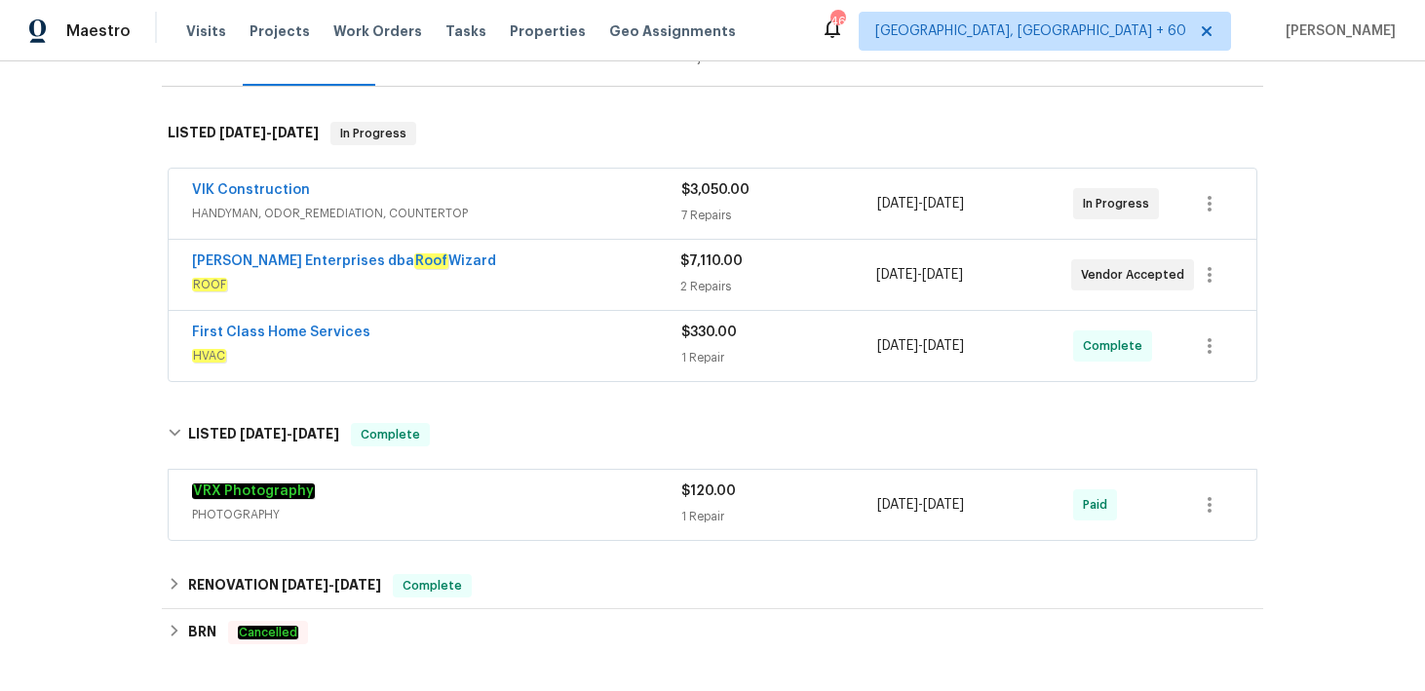
click at [704, 361] on div "1 Repair" at bounding box center [779, 357] width 196 height 19
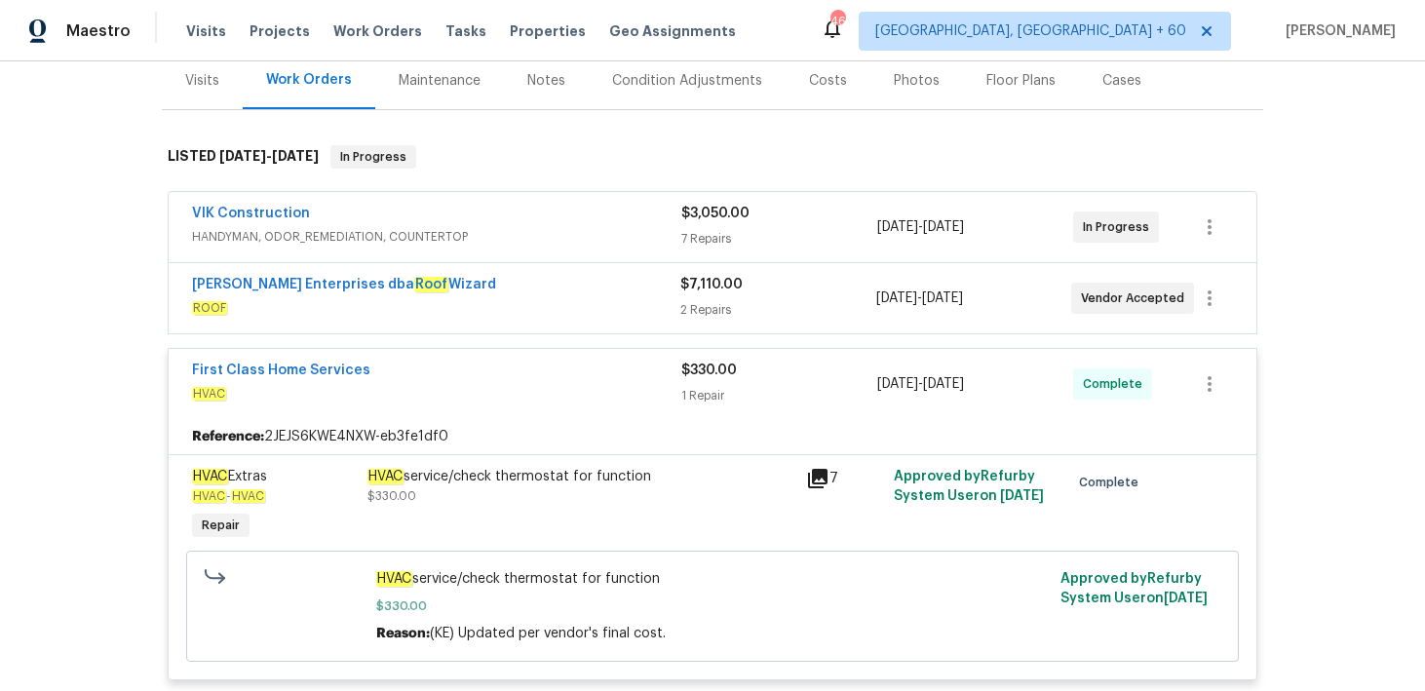
scroll to position [234, 0]
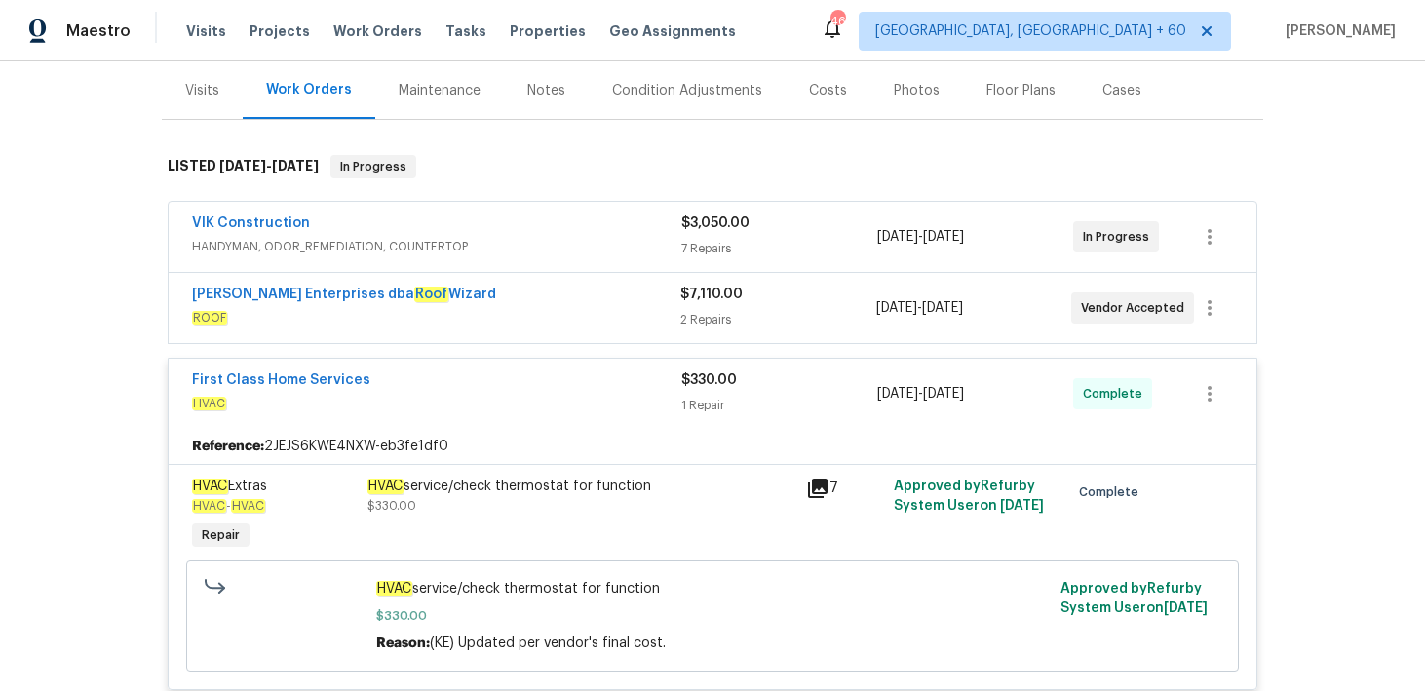
click at [709, 310] on div "2 Repairs" at bounding box center [777, 319] width 195 height 19
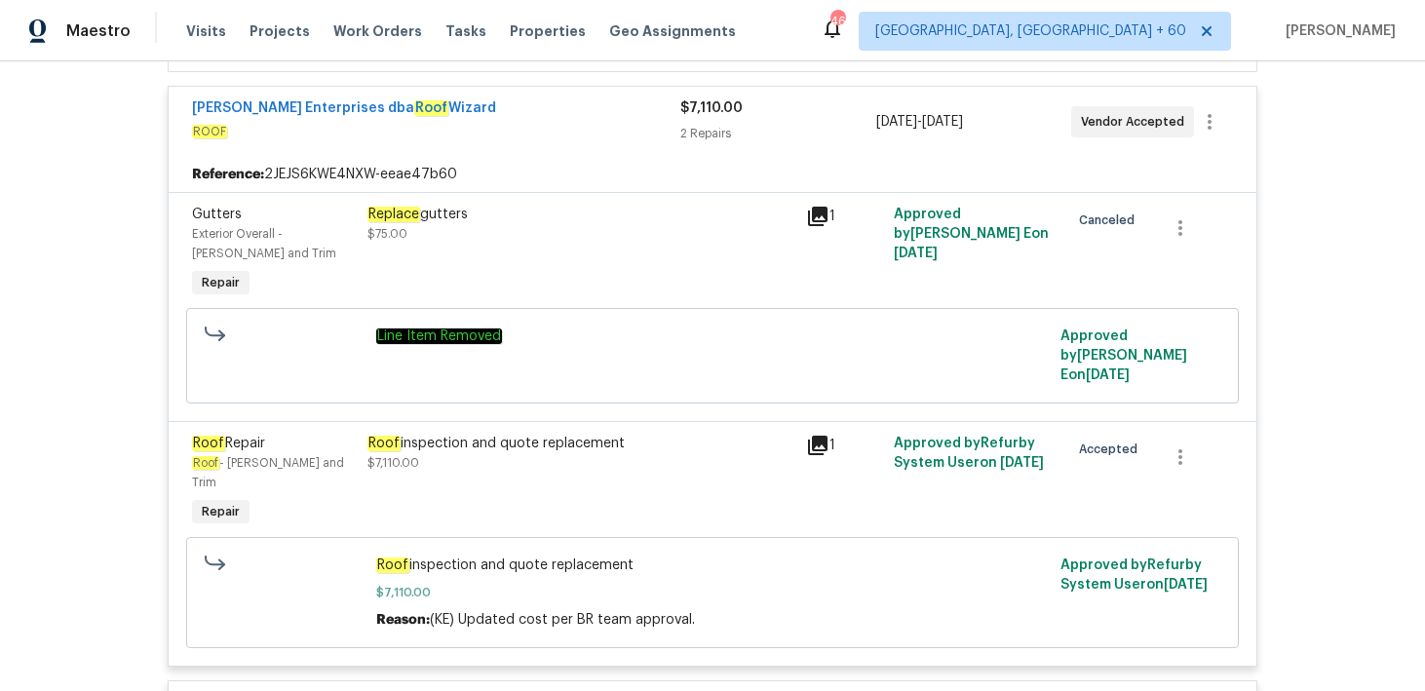
scroll to position [364, 0]
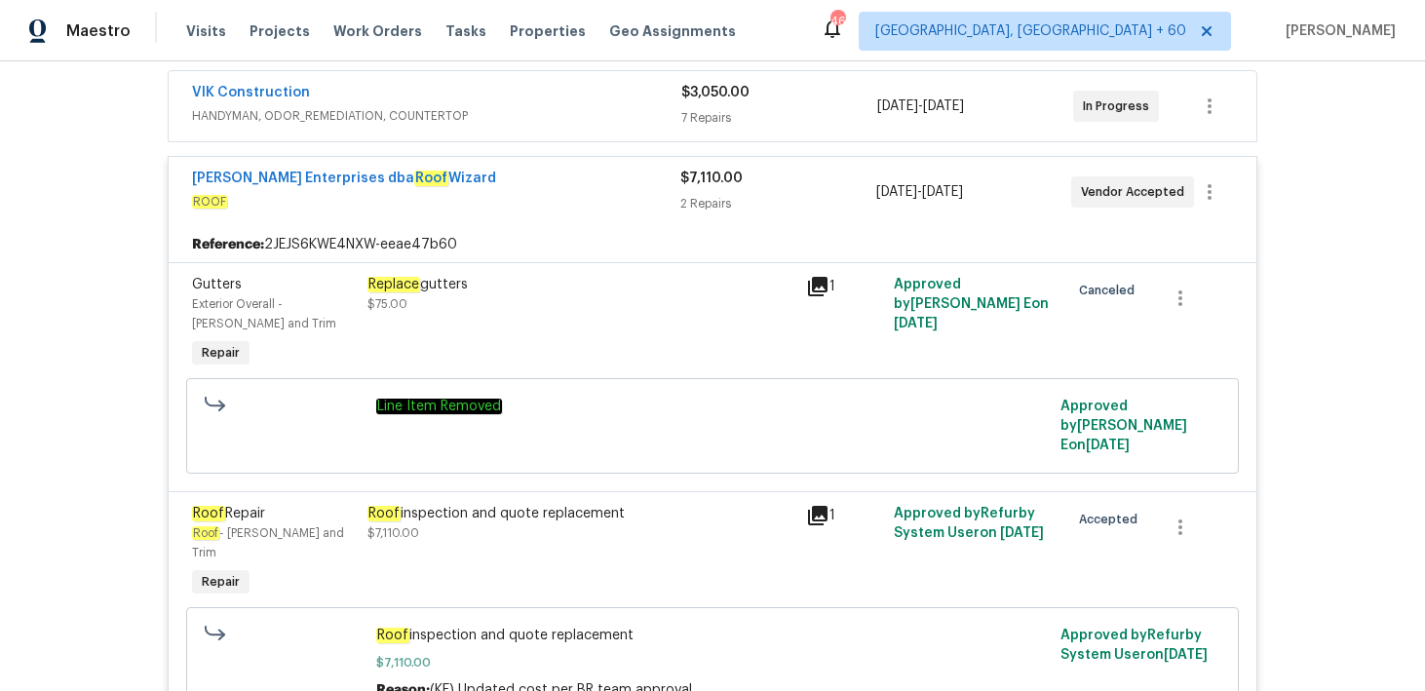
click at [703, 197] on div "2 Repairs" at bounding box center [777, 203] width 195 height 19
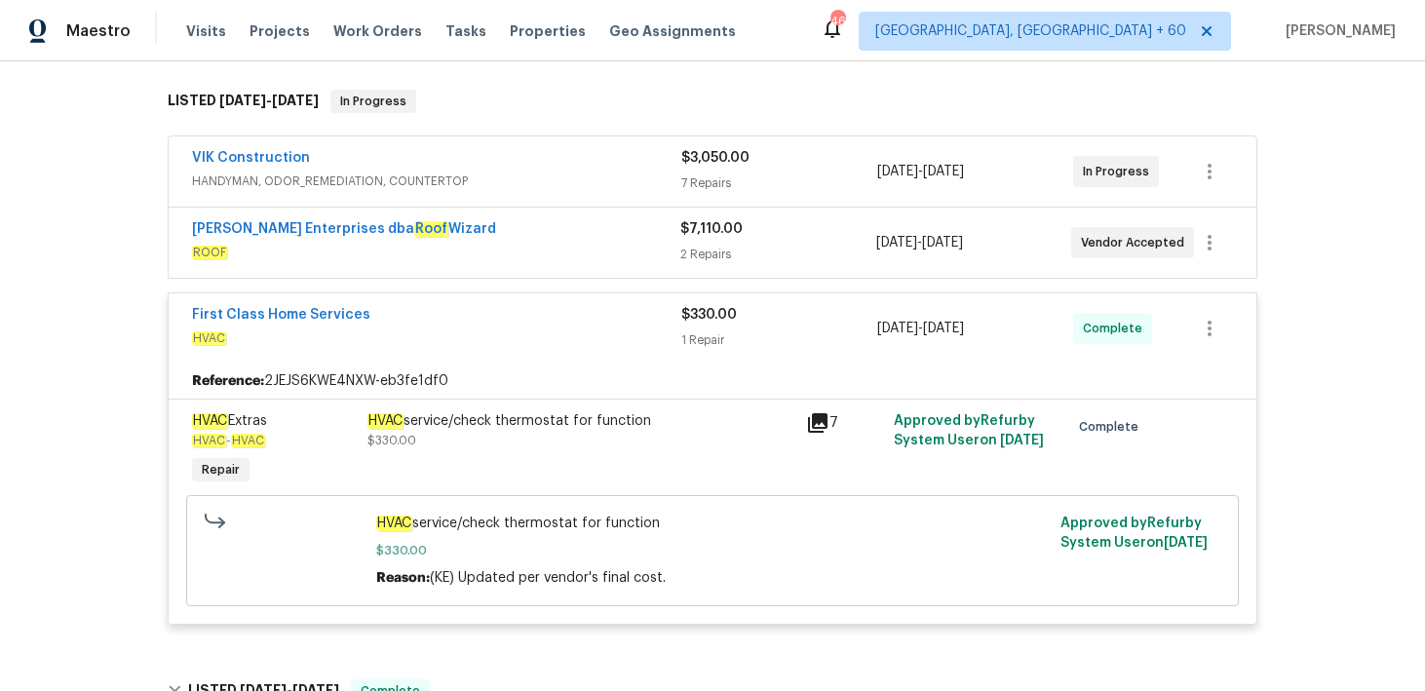
scroll to position [264, 0]
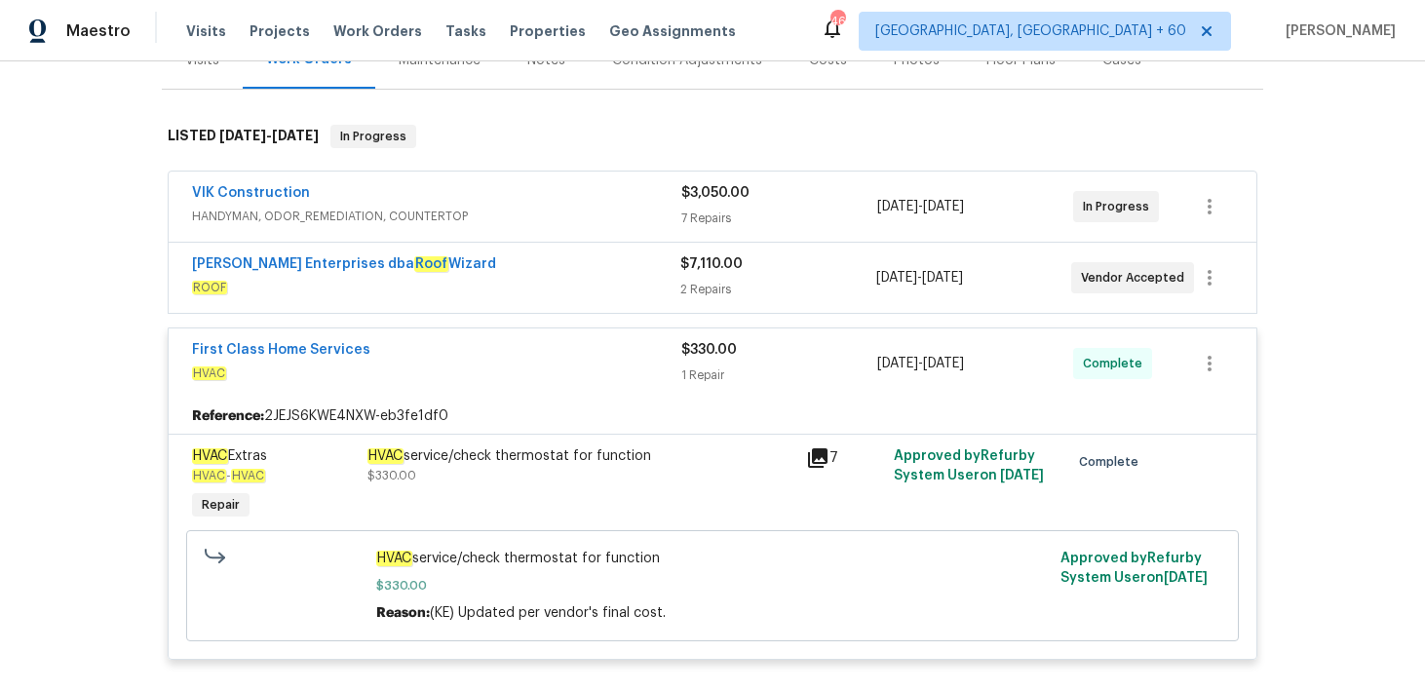
click at [706, 185] on div "$3,050.00" at bounding box center [779, 192] width 196 height 19
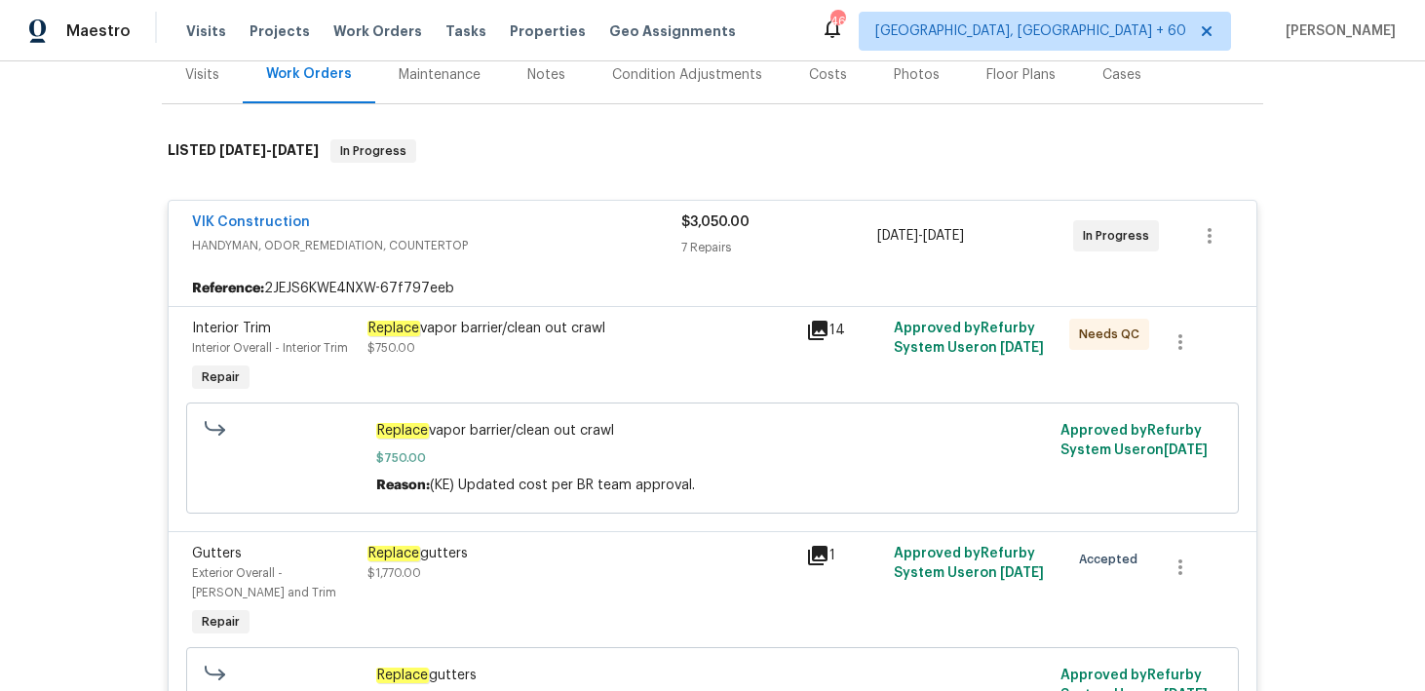
scroll to position [251, 0]
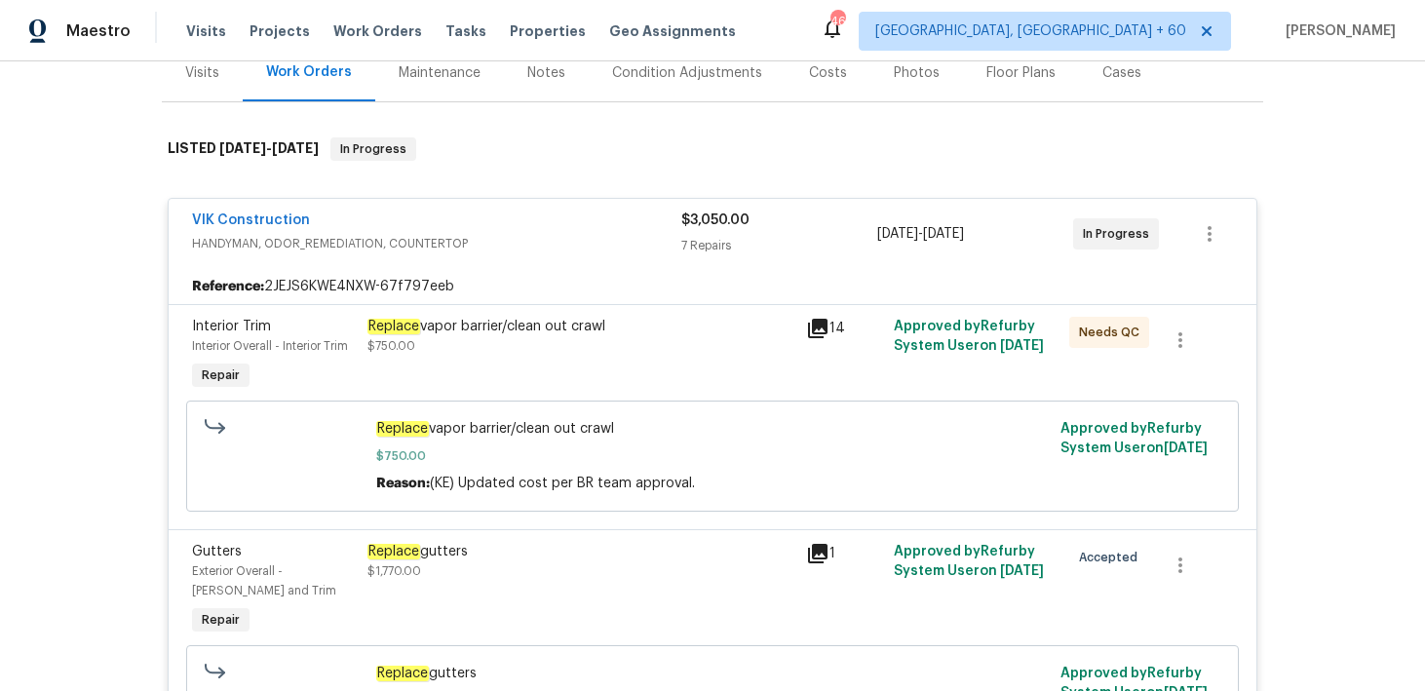
click at [666, 238] on span "HANDYMAN, ODOR_REMEDIATION, COUNTERTOP" at bounding box center [436, 243] width 489 height 19
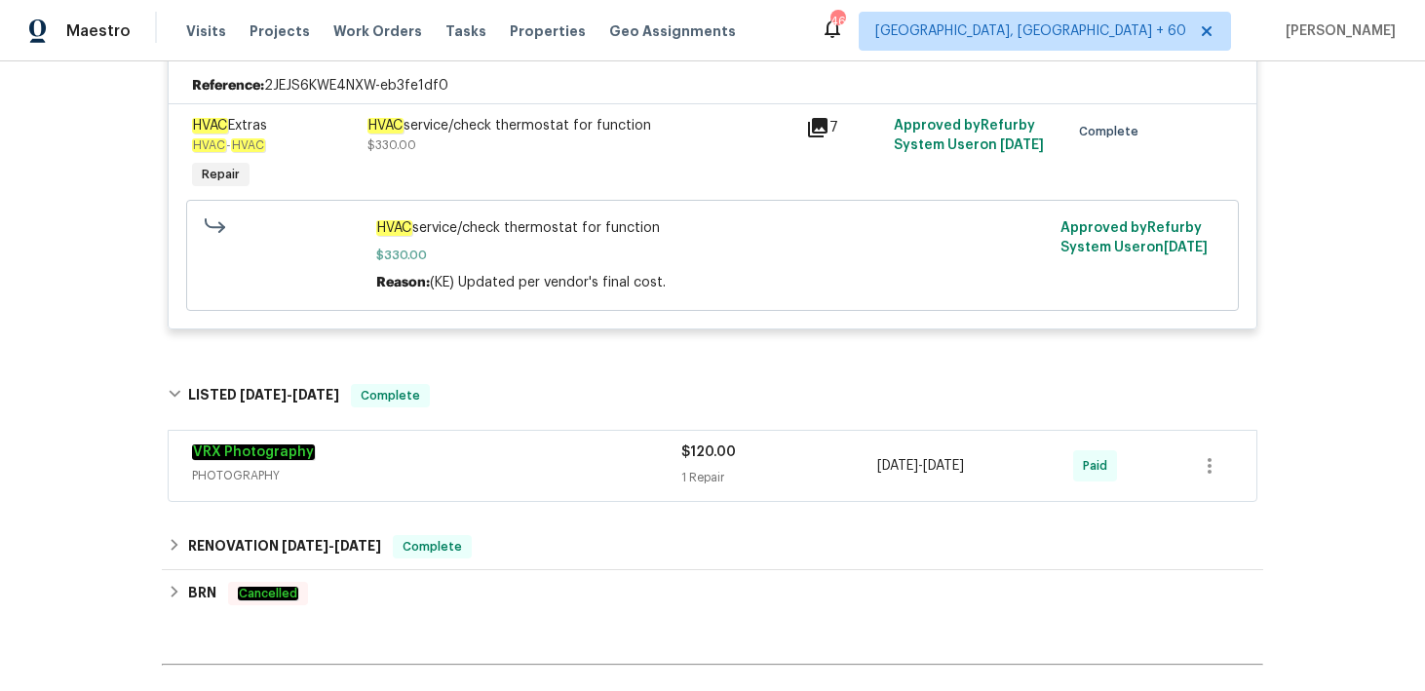
scroll to position [631, 0]
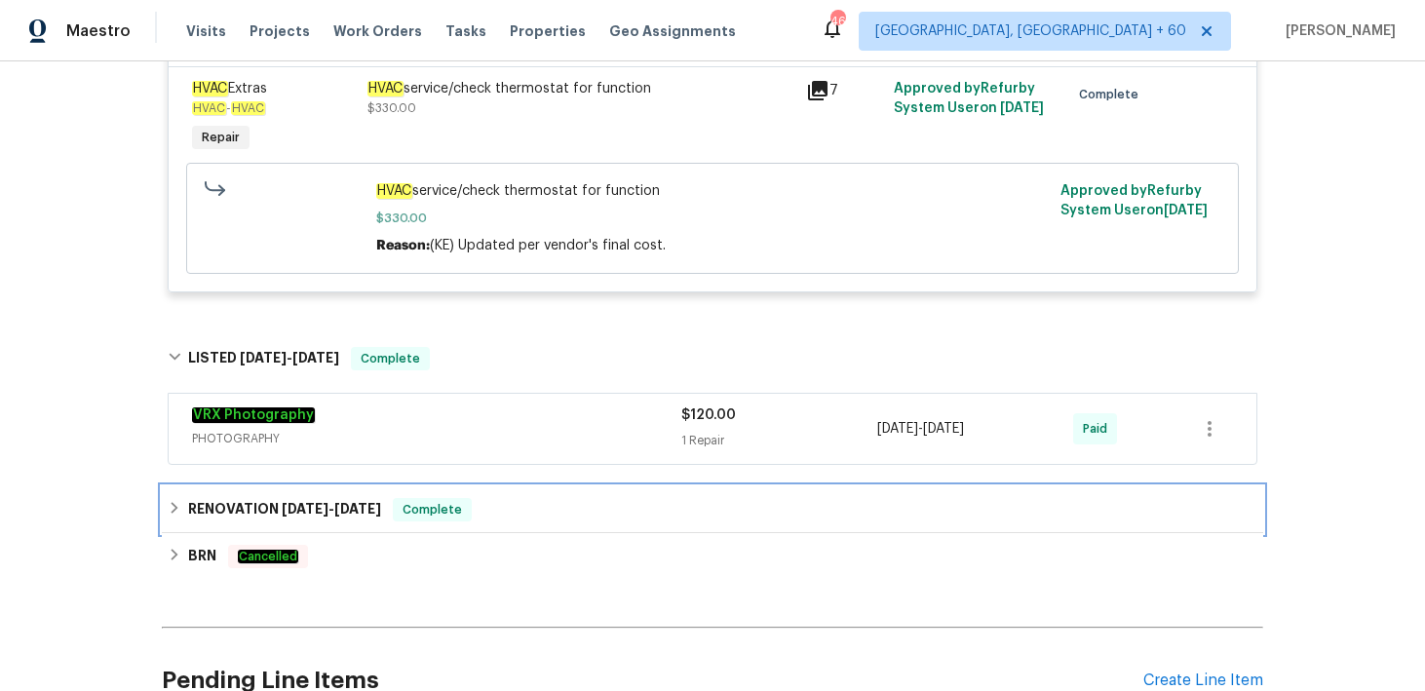
click at [547, 496] on div "RENOVATION 4/24/25 - 5/12/25 Complete" at bounding box center [712, 509] width 1101 height 47
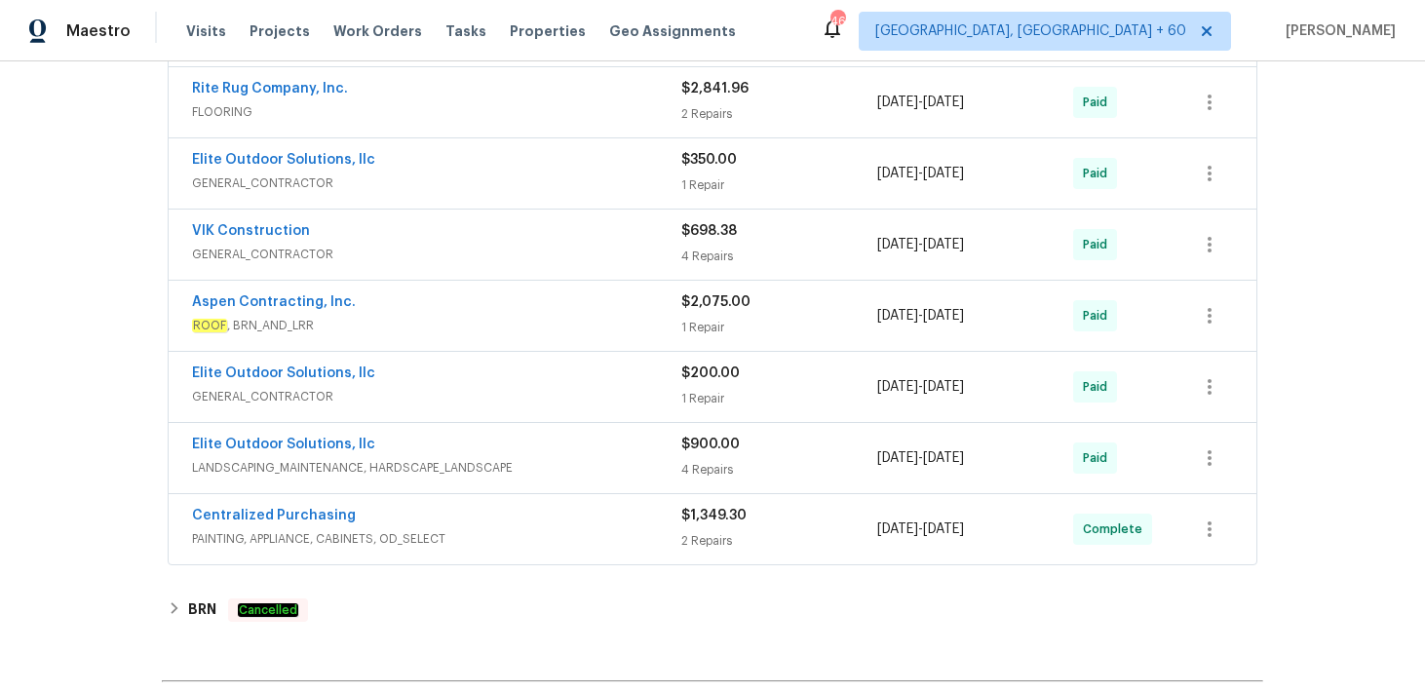
scroll to position [1289, 0]
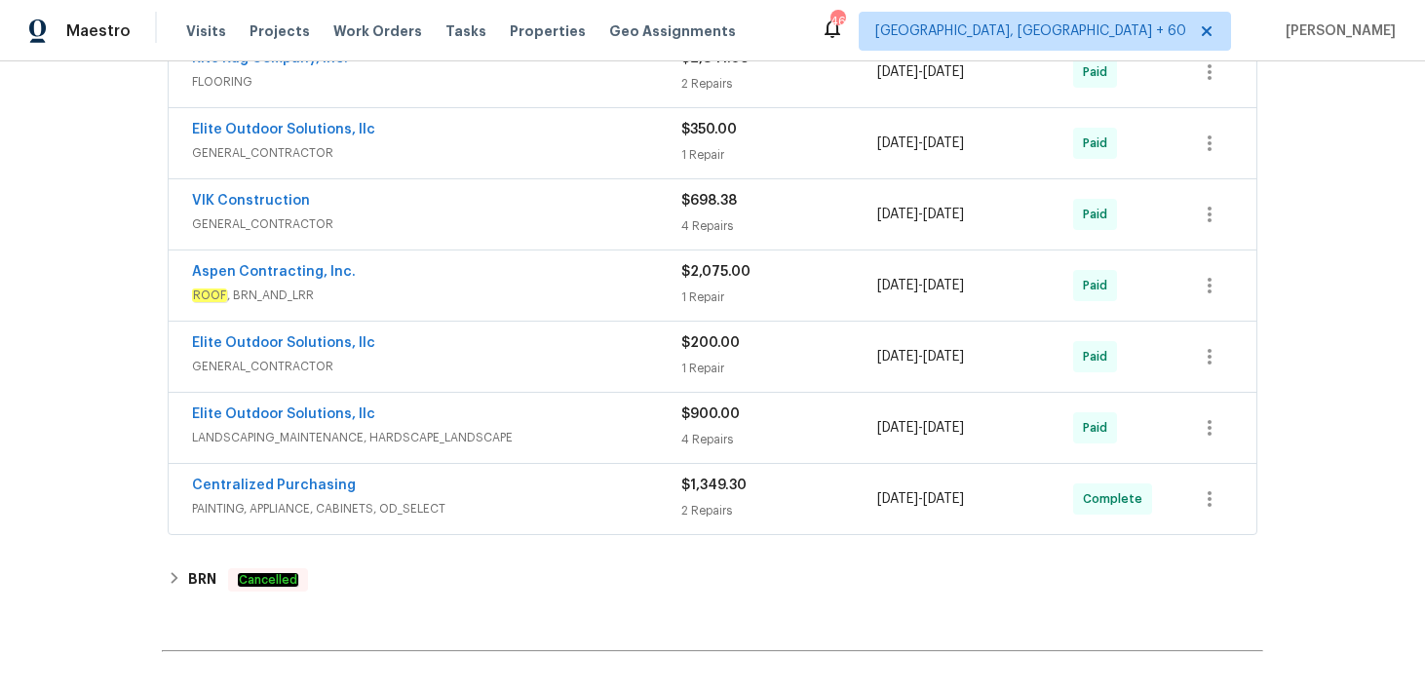
click at [708, 223] on div "4 Repairs" at bounding box center [779, 225] width 196 height 19
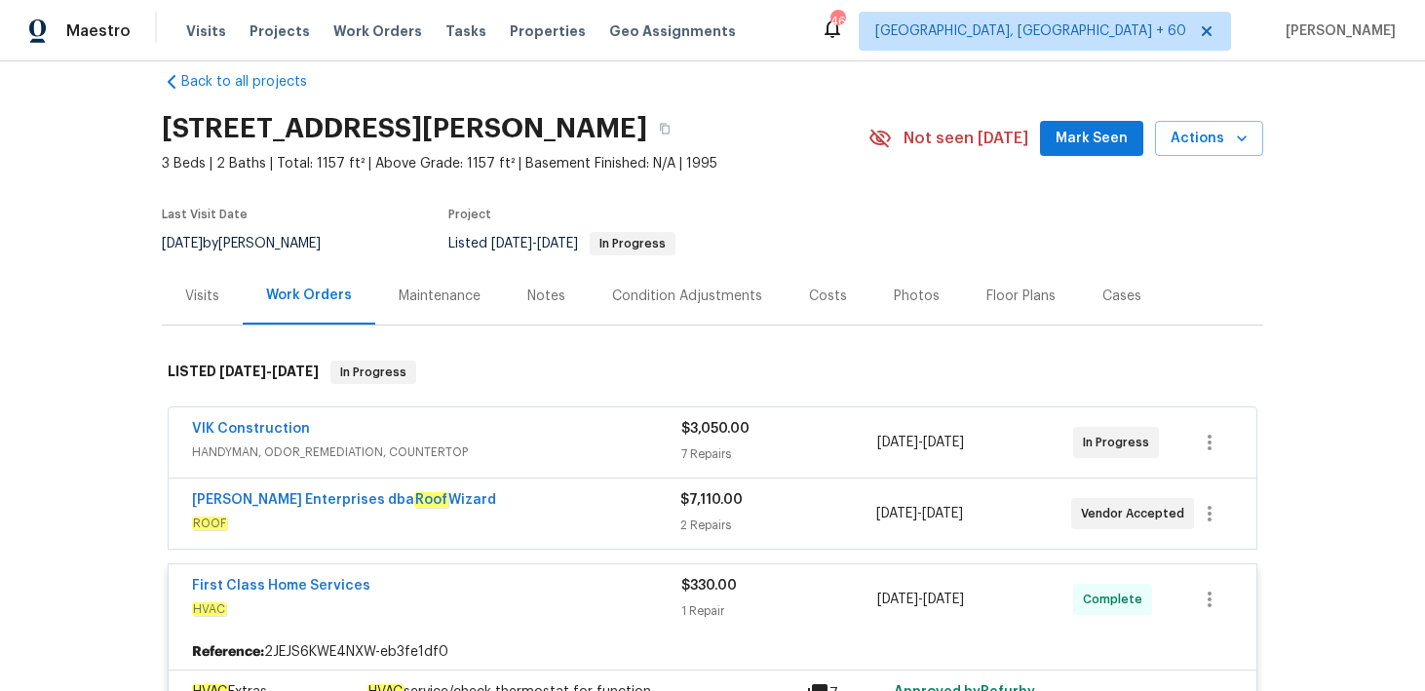
scroll to position [0, 0]
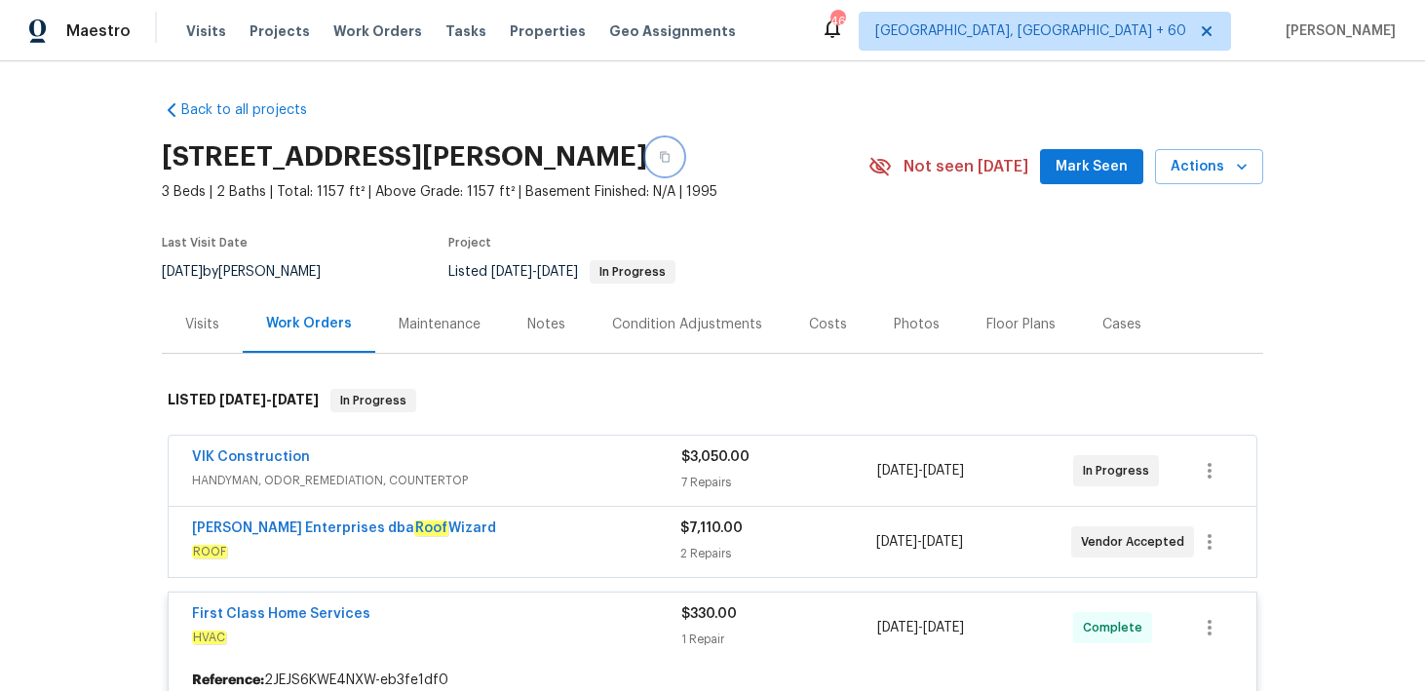
click at [682, 149] on button "button" at bounding box center [664, 156] width 35 height 35
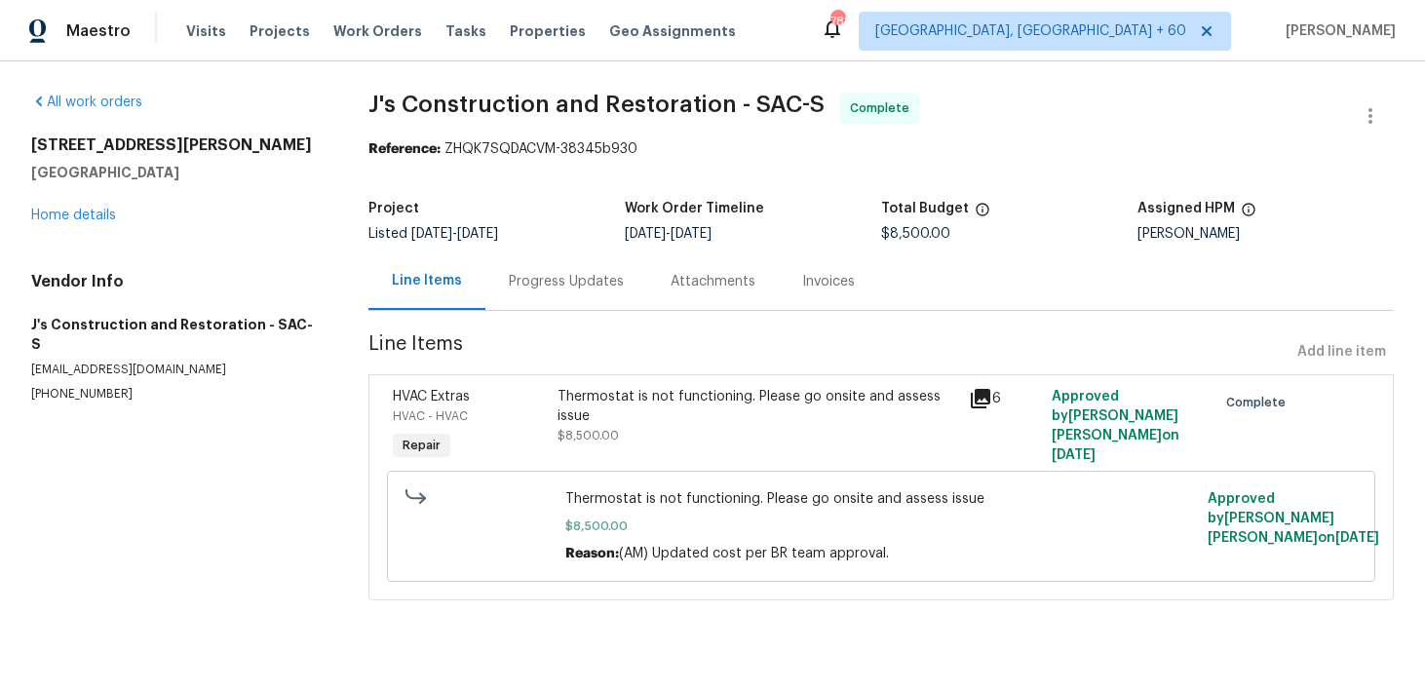
click at [553, 285] on div "Progress Updates" at bounding box center [566, 281] width 115 height 19
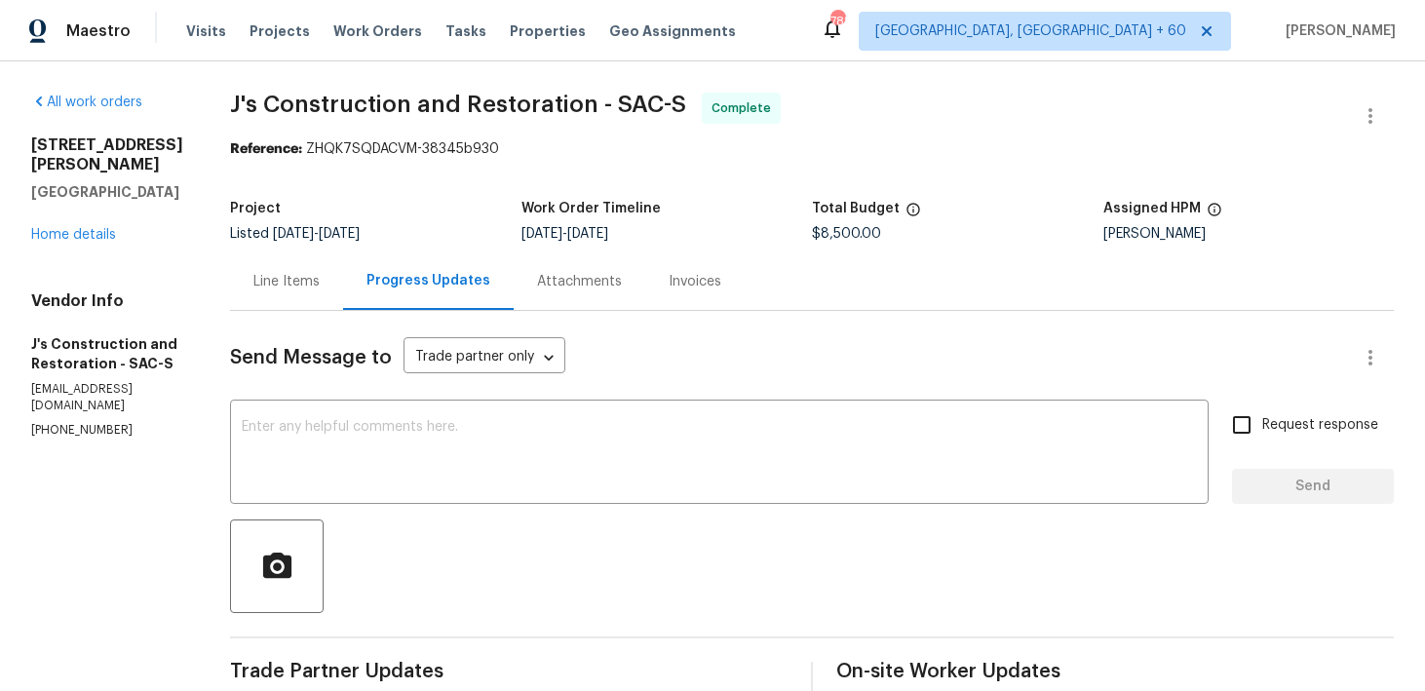
click at [712, 275] on div "Invoices" at bounding box center [694, 281] width 53 height 19
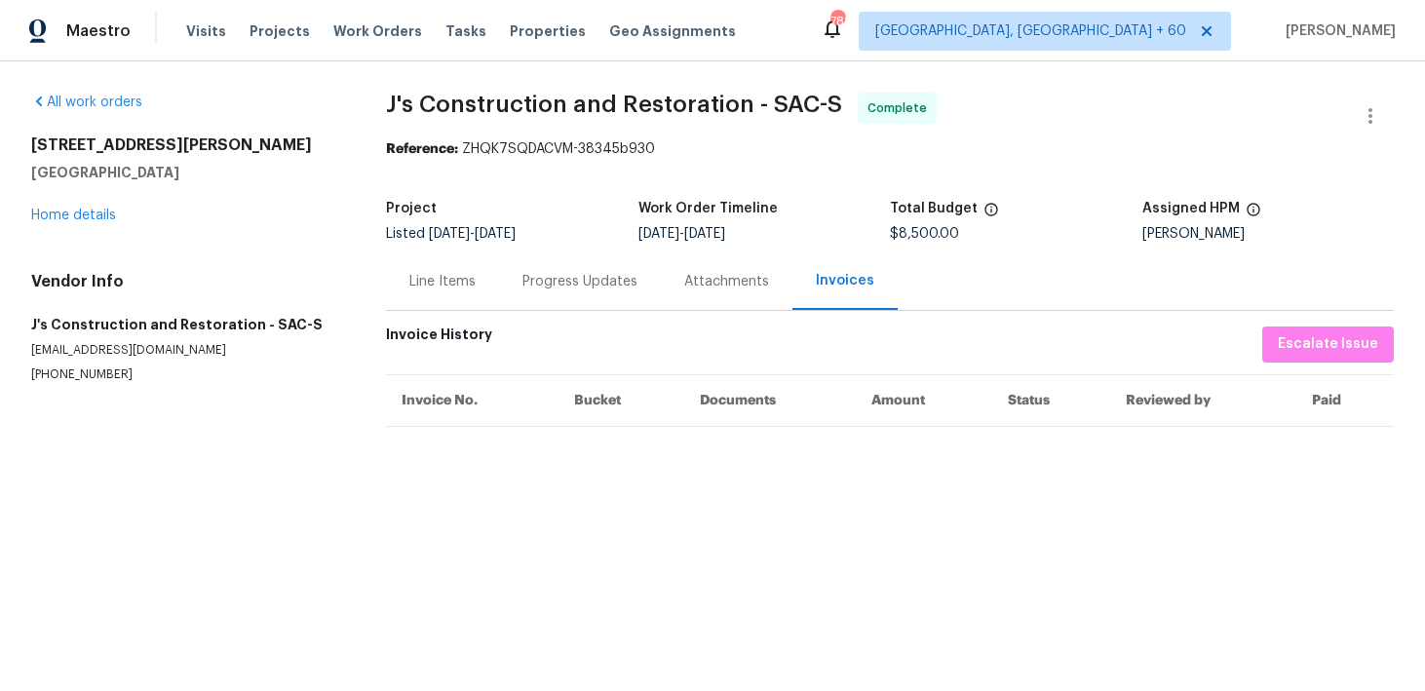
click at [606, 292] on div "Progress Updates" at bounding box center [580, 280] width 162 height 57
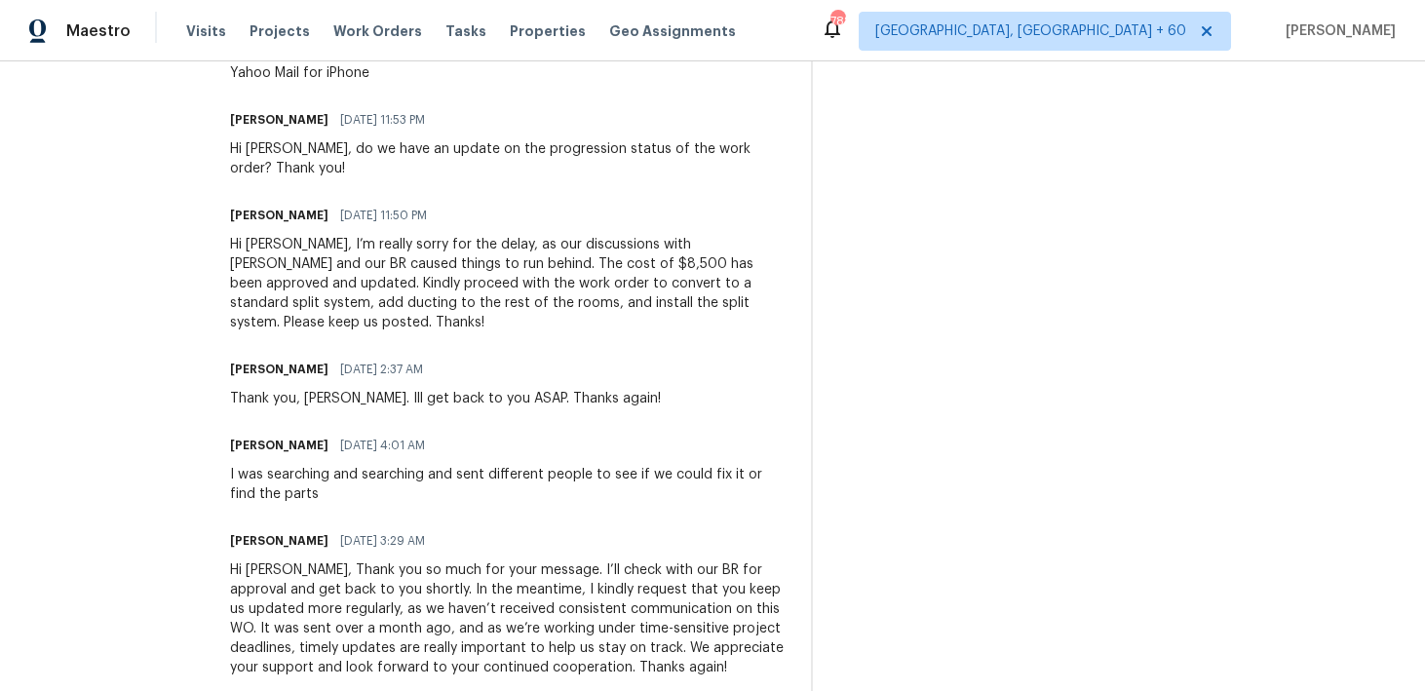
scroll to position [1444, 0]
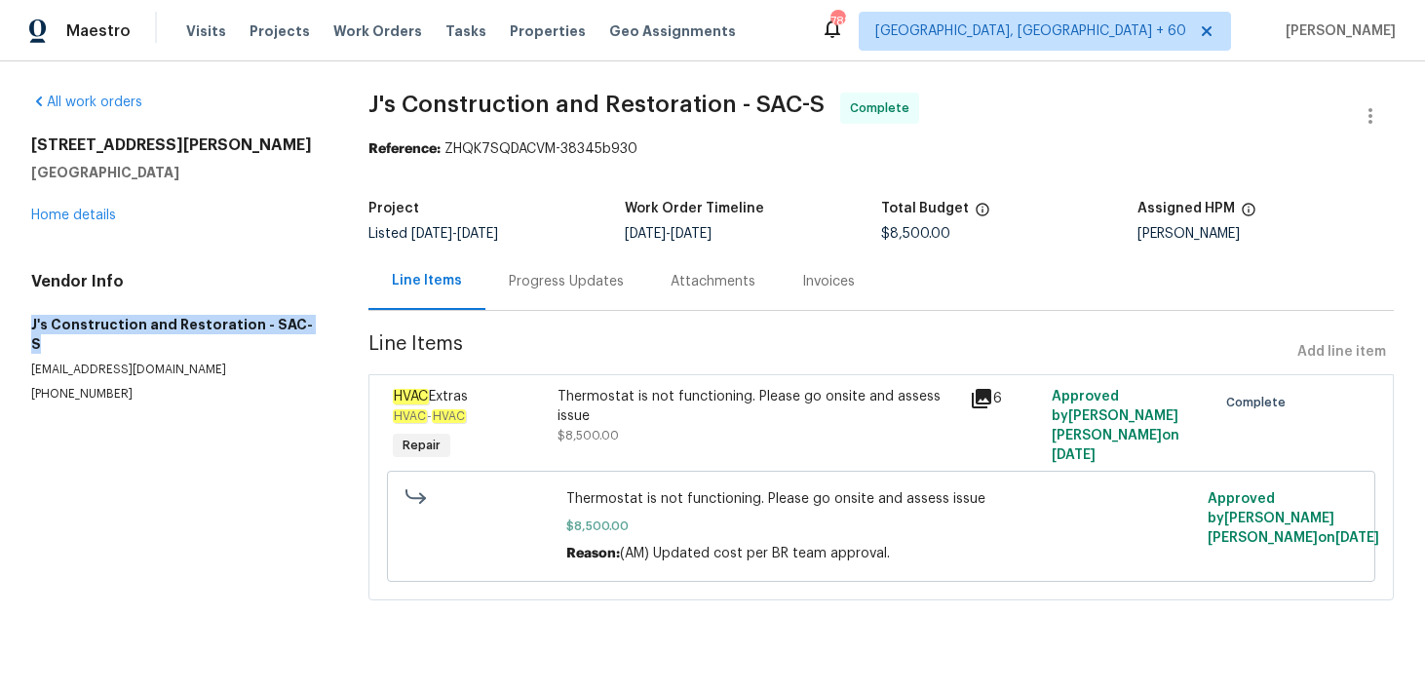
drag, startPoint x: 28, startPoint y: 325, endPoint x: 307, endPoint y: 330, distance: 278.8
click at [307, 330] on div "All work orders [STREET_ADDRESS][PERSON_NAME] Home details Vendor Info J's Cons…" at bounding box center [712, 357] width 1425 height 593
copy h5 "J's Construction and Restoration - SAC-S"
click at [207, 334] on div "Vendor Info J's Construction and Restoration - SAC-S [EMAIL_ADDRESS][DOMAIN_NAM…" at bounding box center [176, 337] width 290 height 131
click at [213, 325] on h5 "J's Construction and Restoration - SAC-S" at bounding box center [176, 334] width 290 height 39
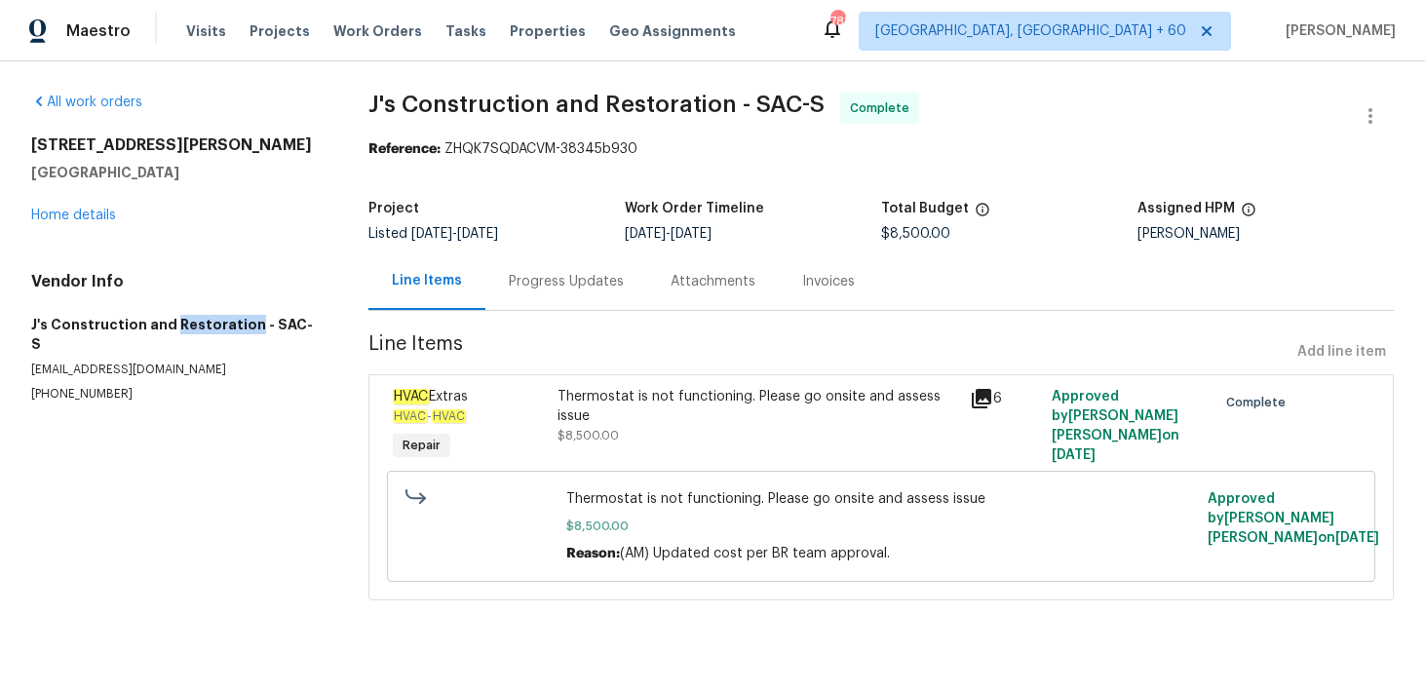
click at [213, 325] on h5 "J's Construction and Restoration - SAC-S" at bounding box center [176, 334] width 290 height 39
copy h5 "J's Construction and Restoration - SAC-S"
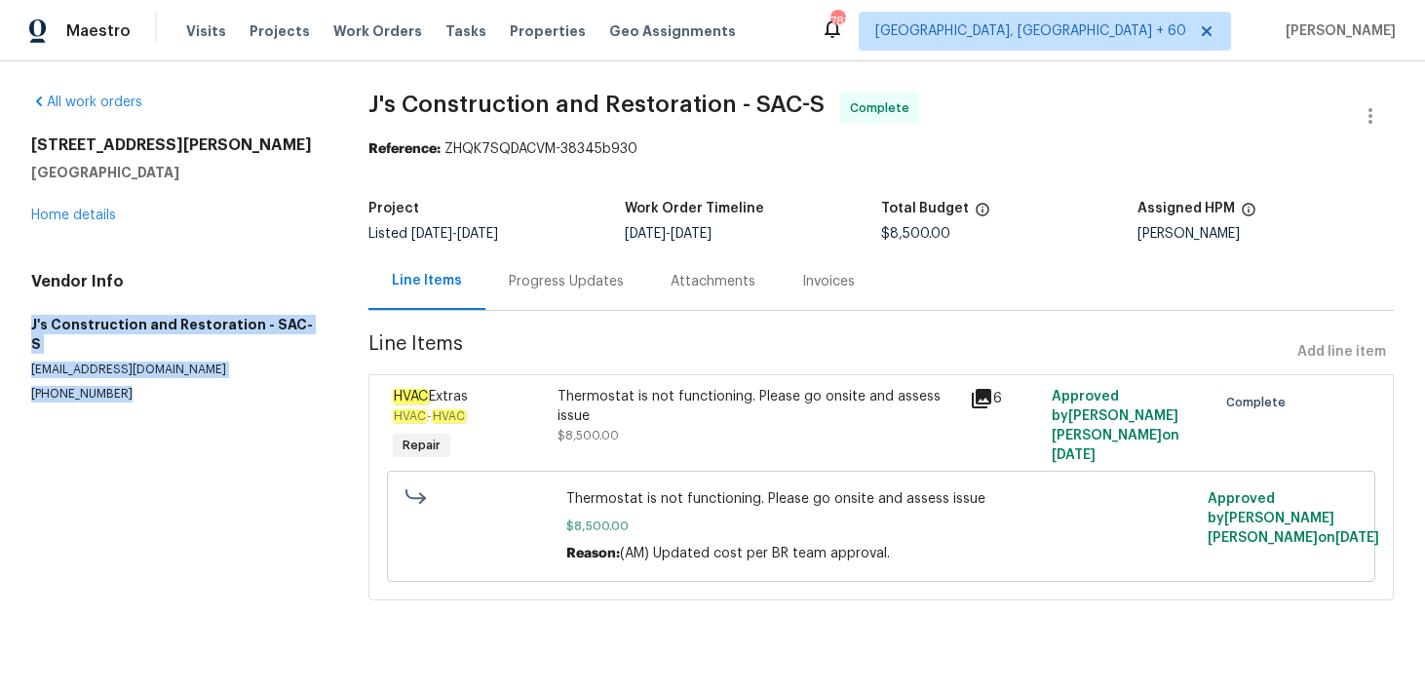
drag, startPoint x: 23, startPoint y: 325, endPoint x: 155, endPoint y: 382, distance: 143.2
click at [155, 382] on div "All work orders [STREET_ADDRESS][PERSON_NAME] Home details Vendor Info J's Cons…" at bounding box center [712, 357] width 1425 height 593
copy div "J's Construction and Restoration - SAC-S [EMAIL_ADDRESS][DOMAIN_NAME] [PHONE_NU…"
